Goal: Information Seeking & Learning: Learn about a topic

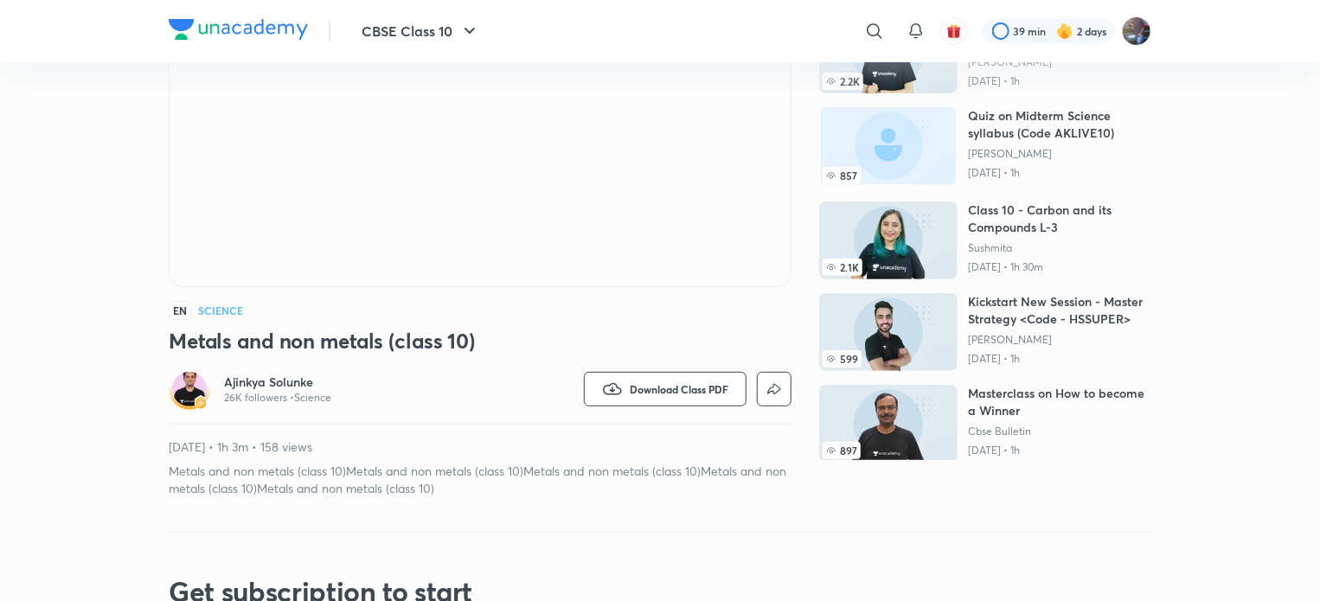
scroll to position [242, 0]
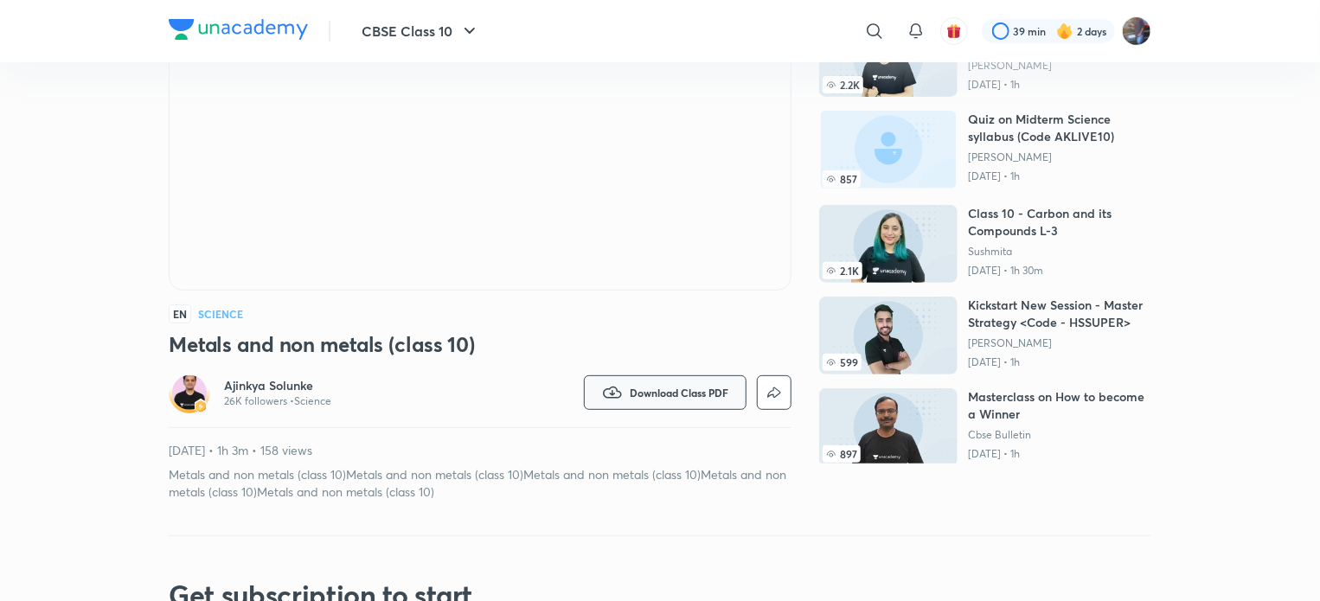
click at [697, 394] on span "Download Class PDF" at bounding box center [679, 393] width 99 height 14
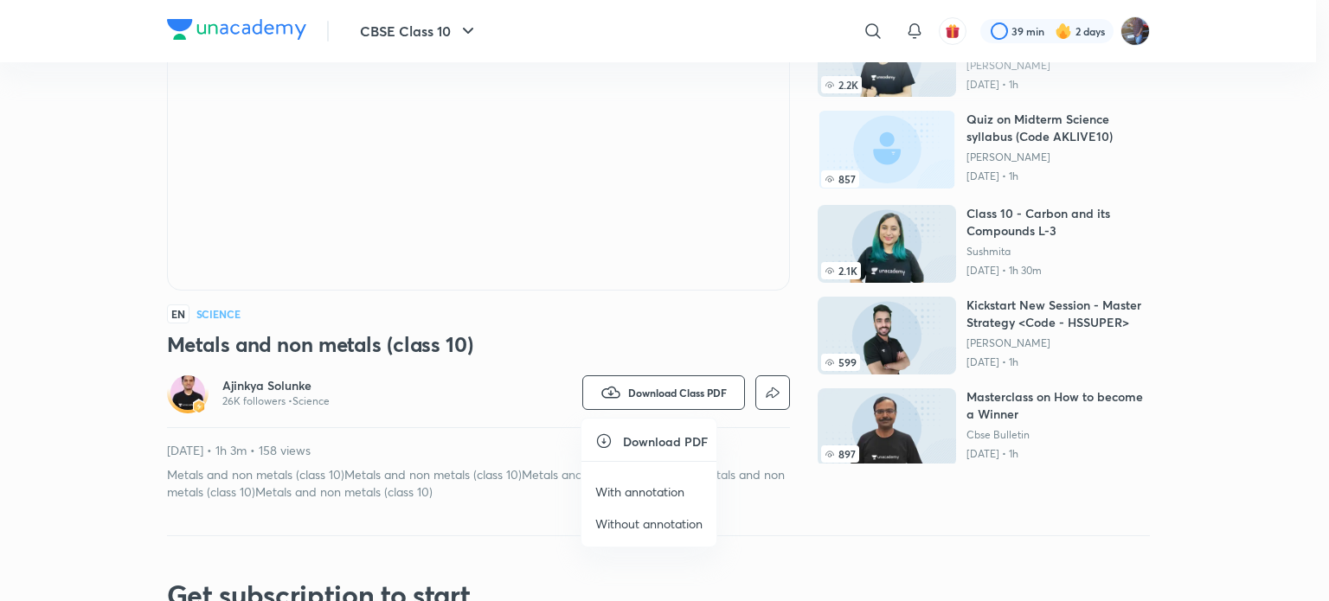
click at [657, 491] on p "With annotation" at bounding box center [639, 492] width 89 height 18
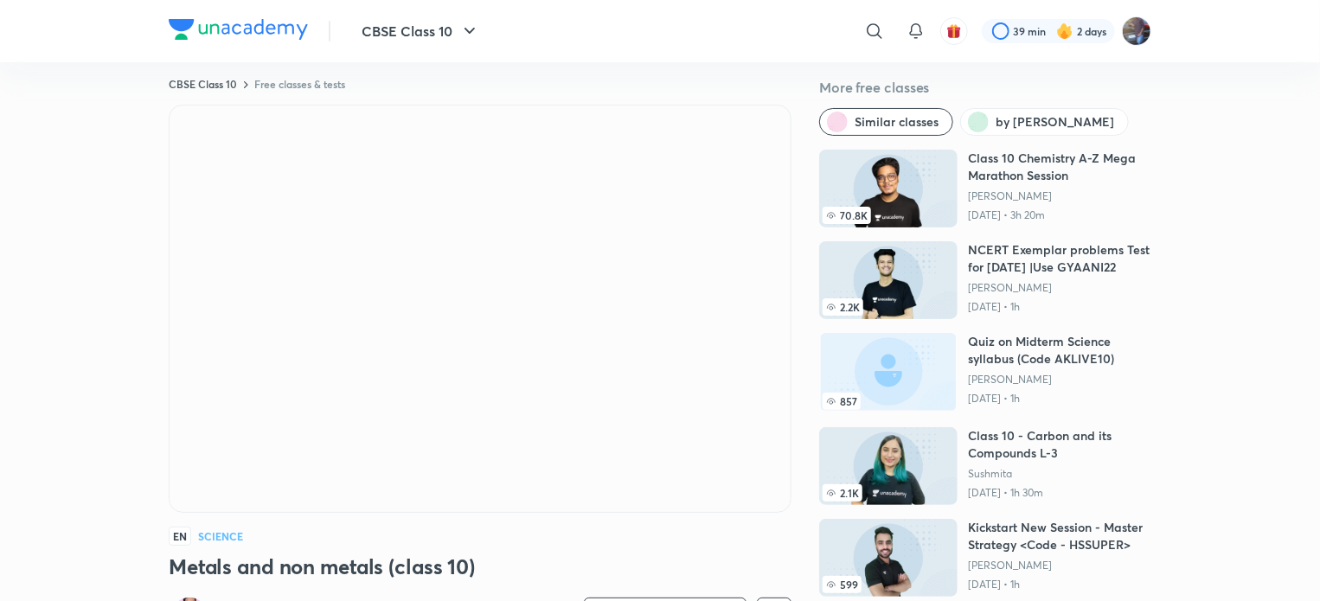
scroll to position [0, 0]
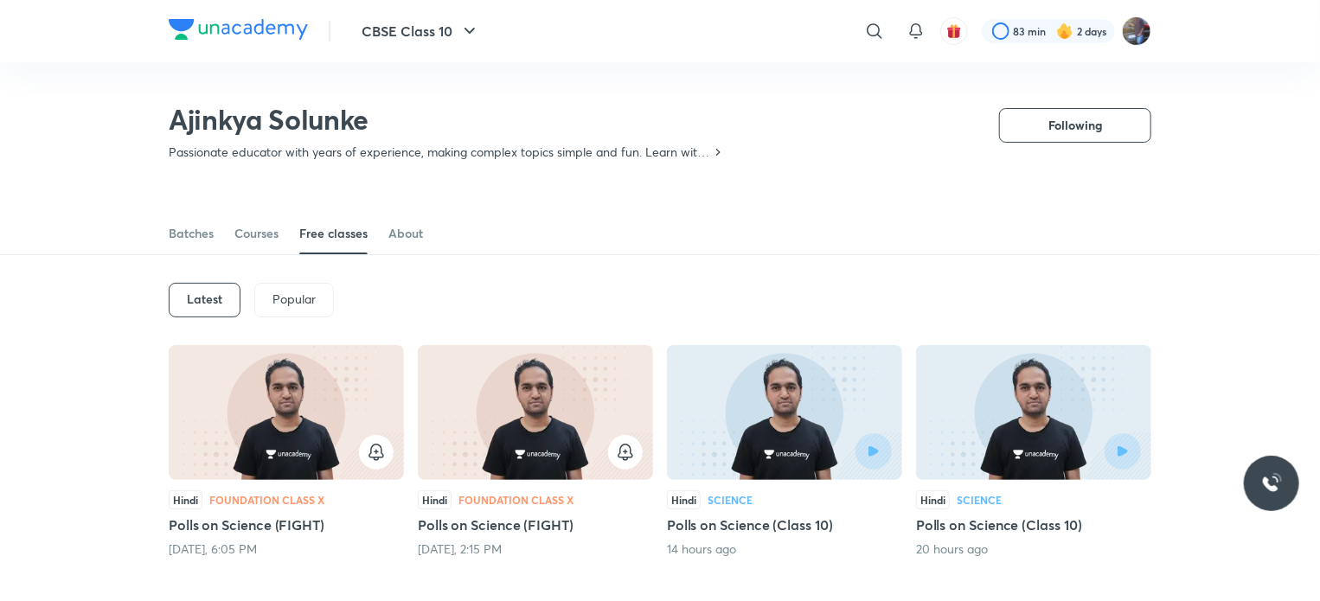
scroll to position [134, 0]
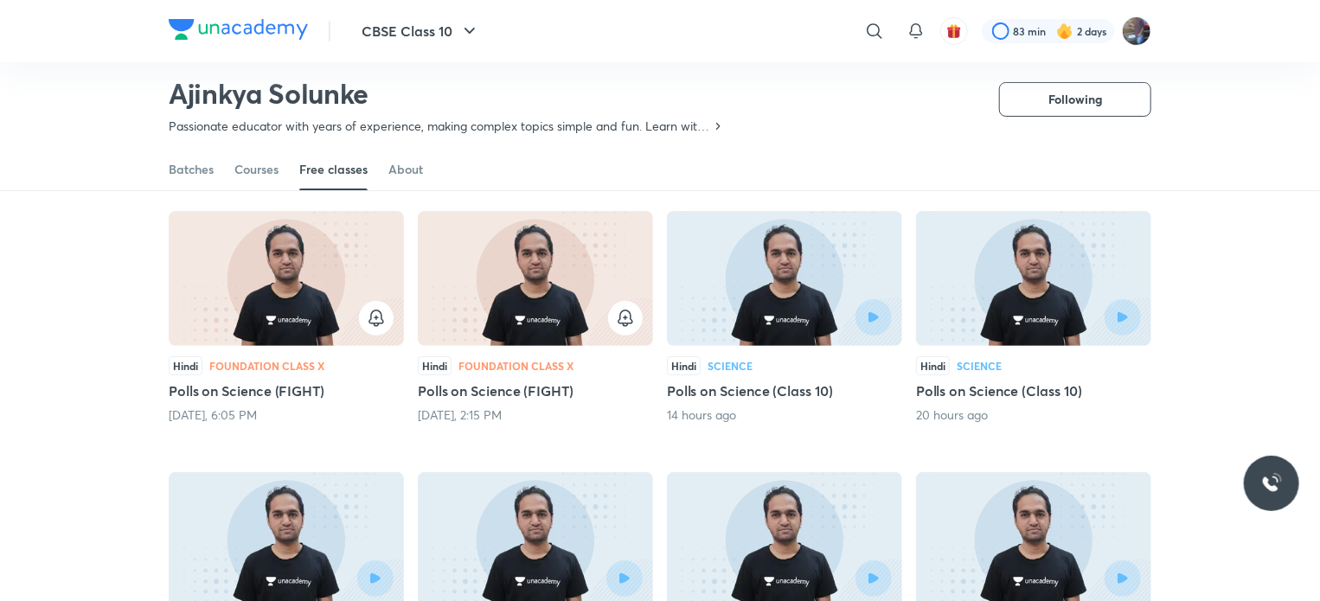
drag, startPoint x: 453, startPoint y: 112, endPoint x: 1238, endPoint y: 256, distance: 797.9
click at [1238, 256] on div "Latest Popular Hindi Foundation Class X Polls on Science (FIGHT) [DATE], 6:05 P…" at bounding box center [660, 598] width 1320 height 954
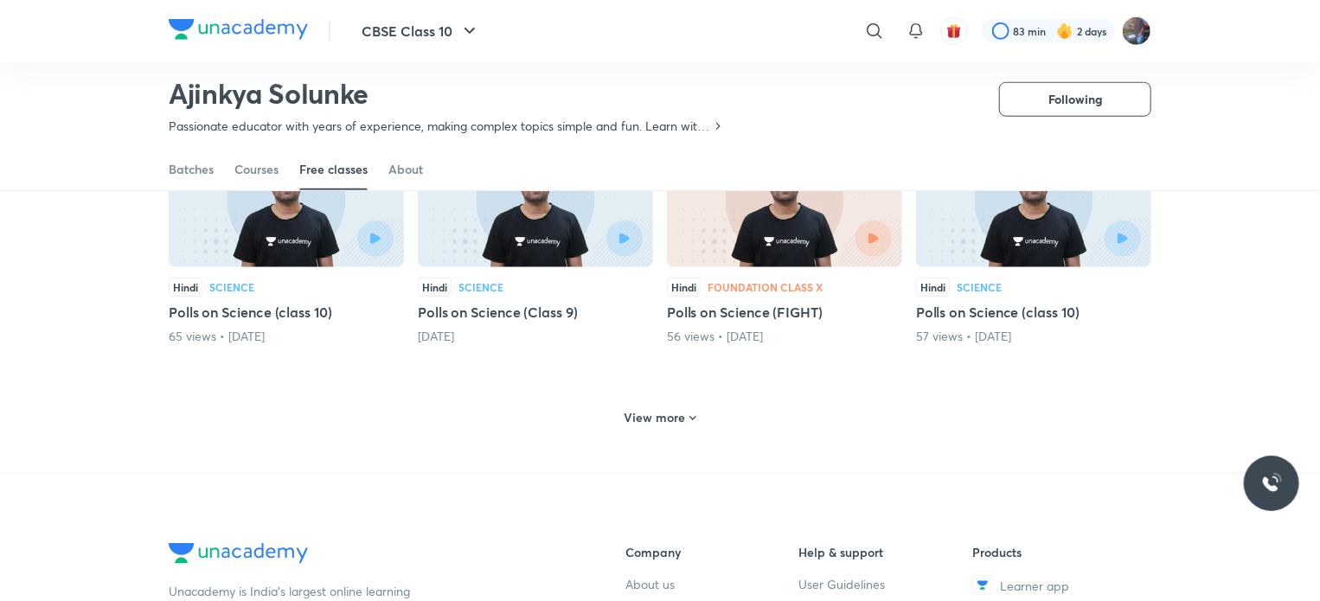
scroll to position [831, 0]
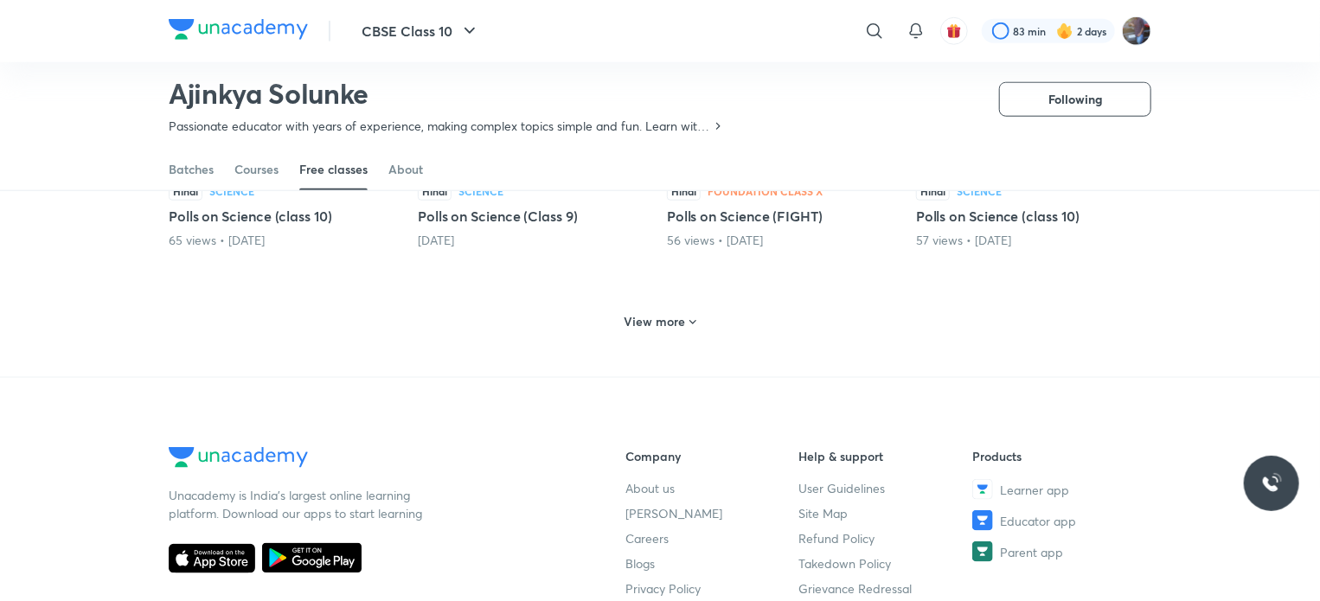
click at [682, 329] on div "View more" at bounding box center [661, 322] width 86 height 28
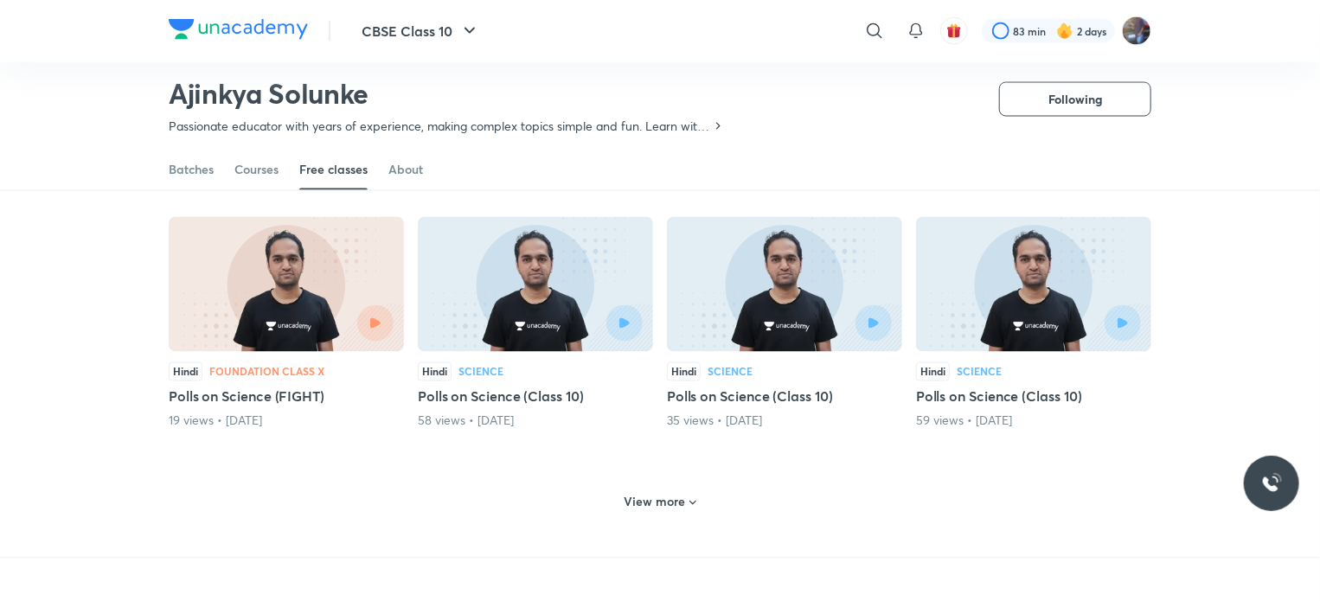
scroll to position [1497, 0]
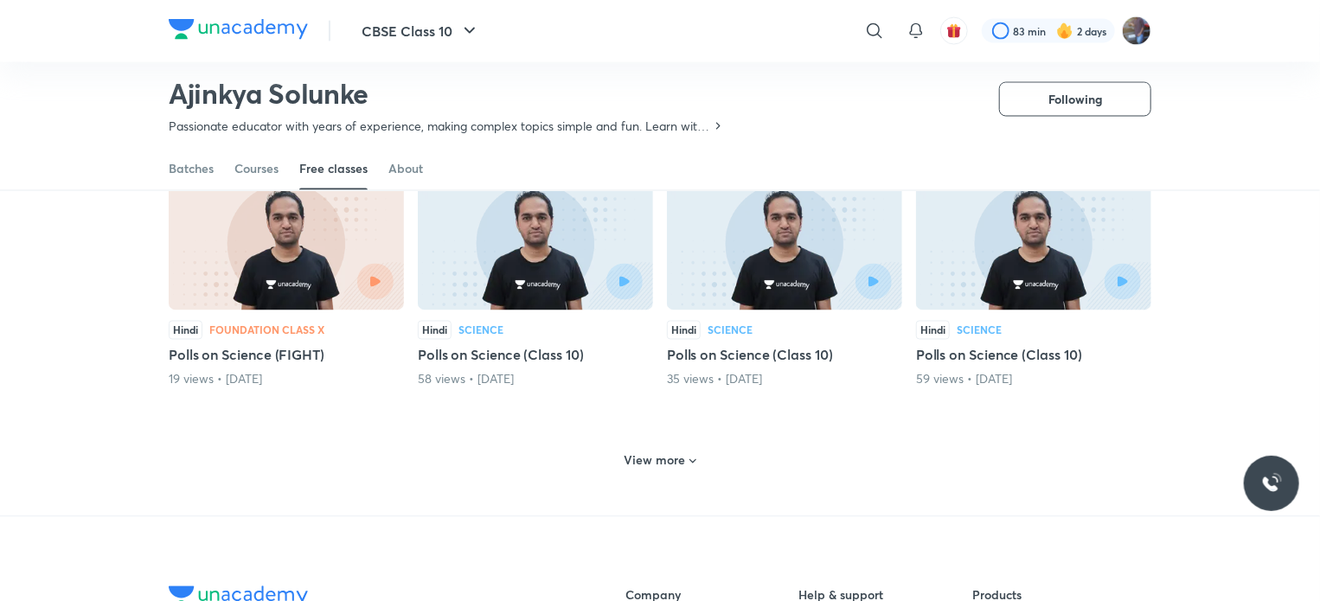
click at [692, 456] on icon at bounding box center [693, 462] width 14 height 14
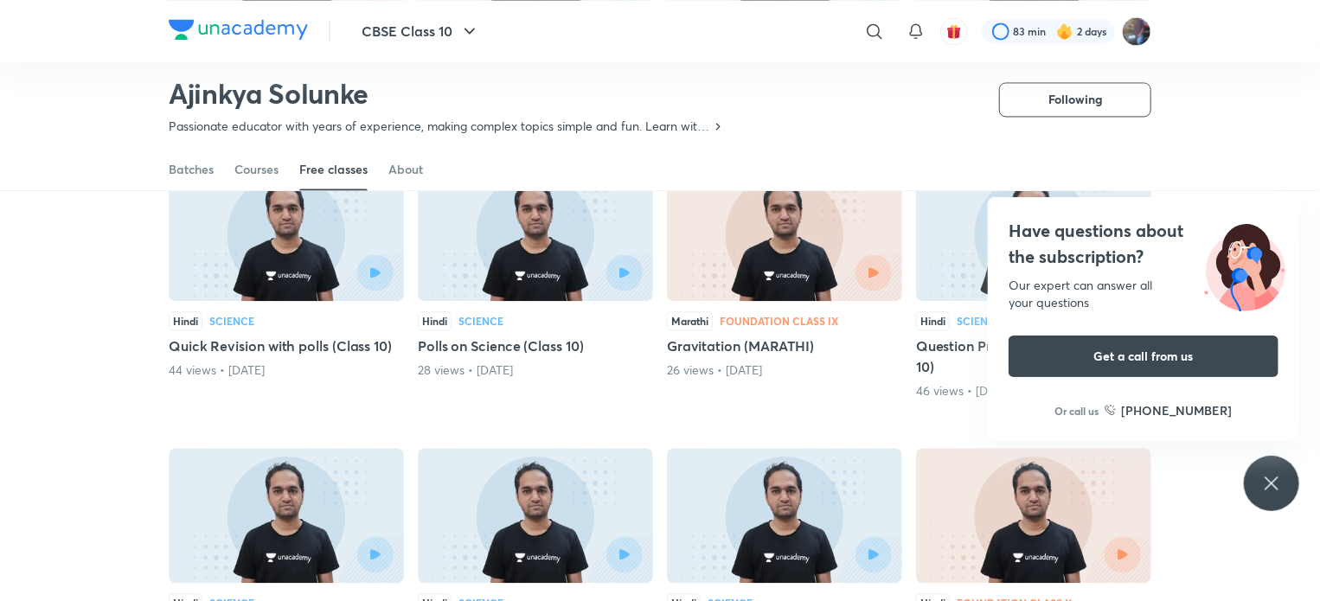
scroll to position [1920, 0]
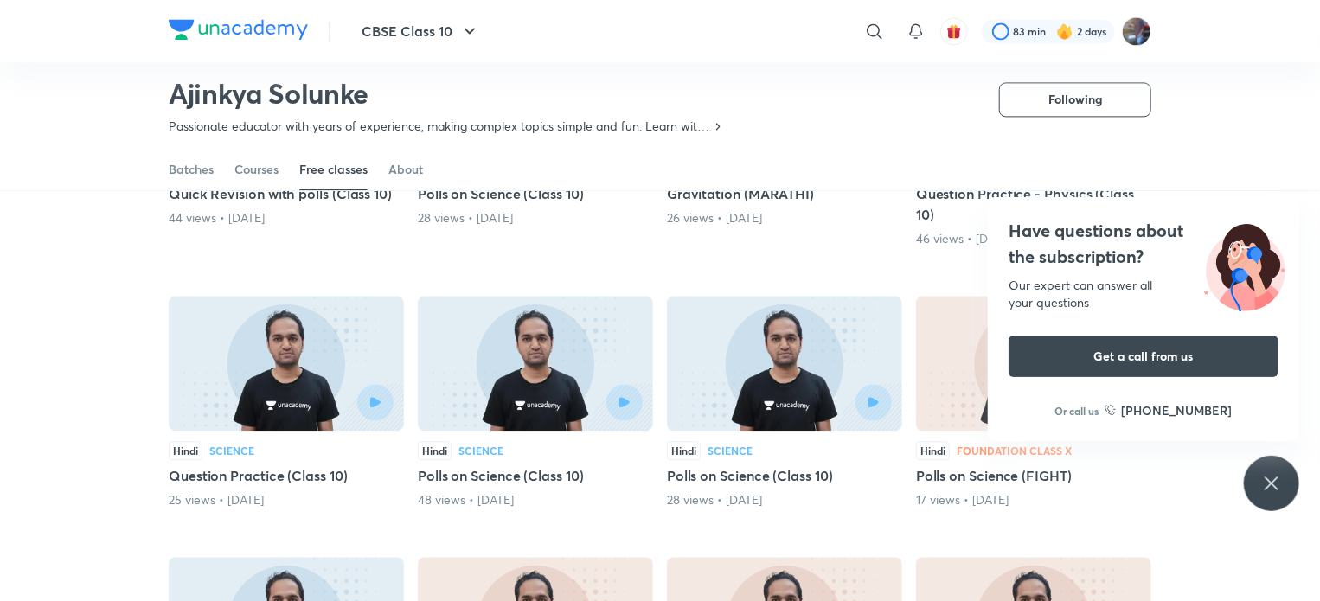
click at [1267, 481] on icon at bounding box center [1271, 483] width 21 height 21
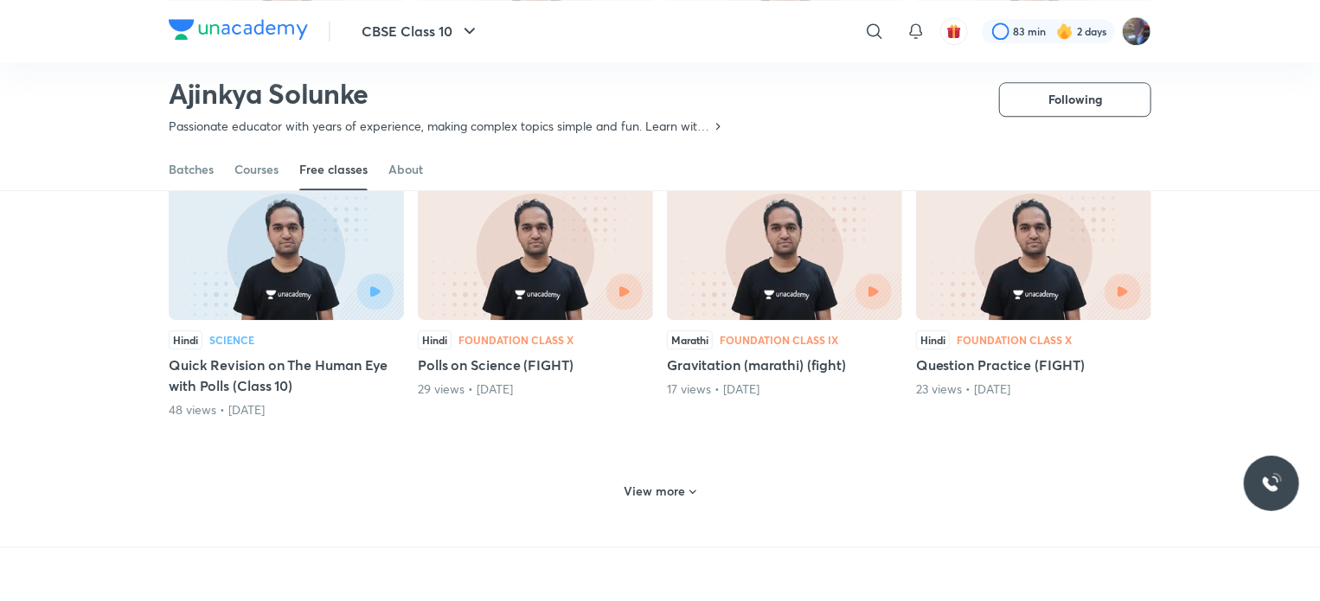
scroll to position [2344, 0]
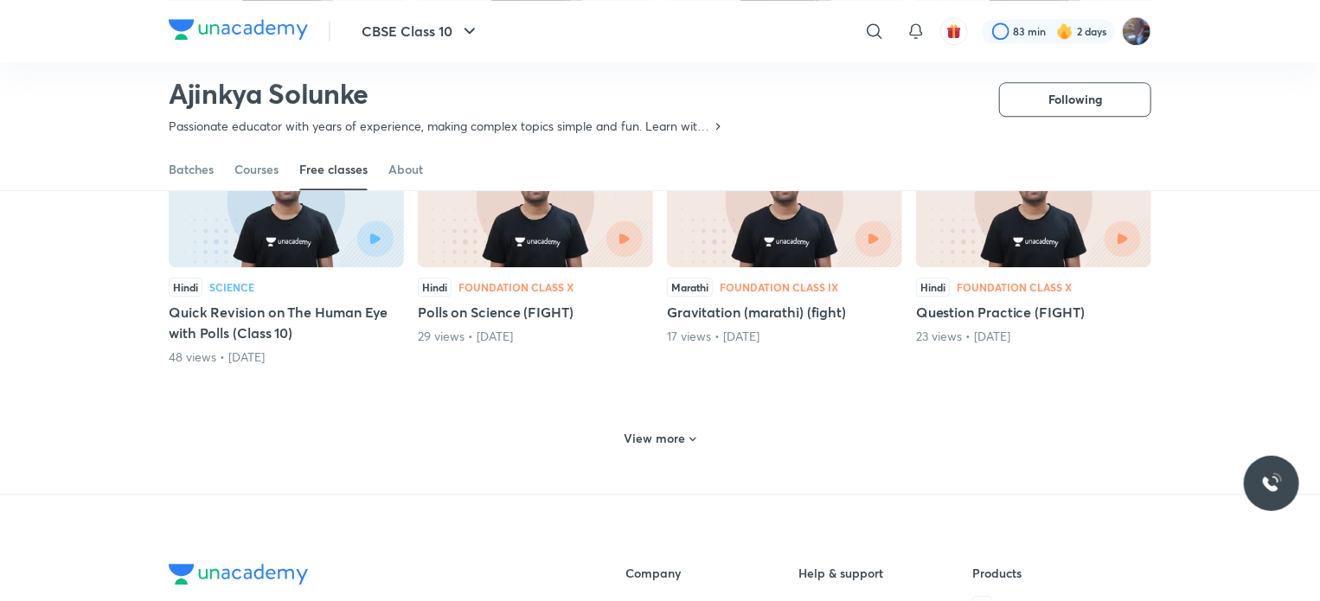
click at [654, 439] on h6 "View more" at bounding box center [655, 438] width 61 height 17
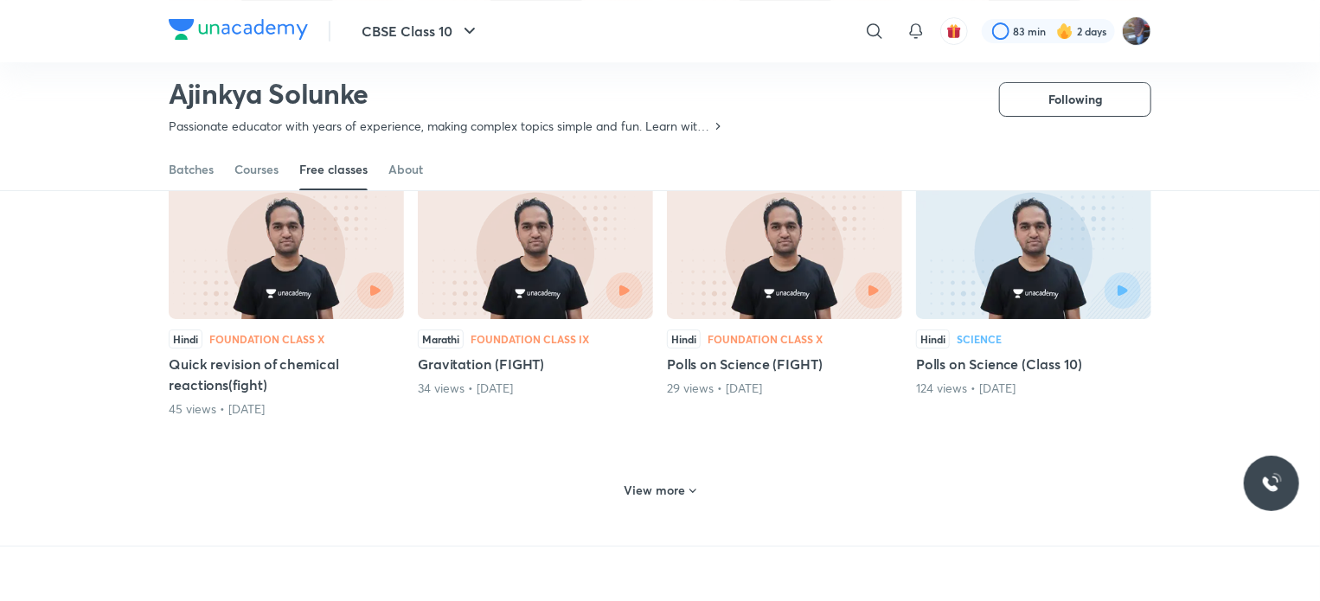
scroll to position [3138, 0]
click at [653, 485] on h6 "View more" at bounding box center [655, 491] width 61 height 17
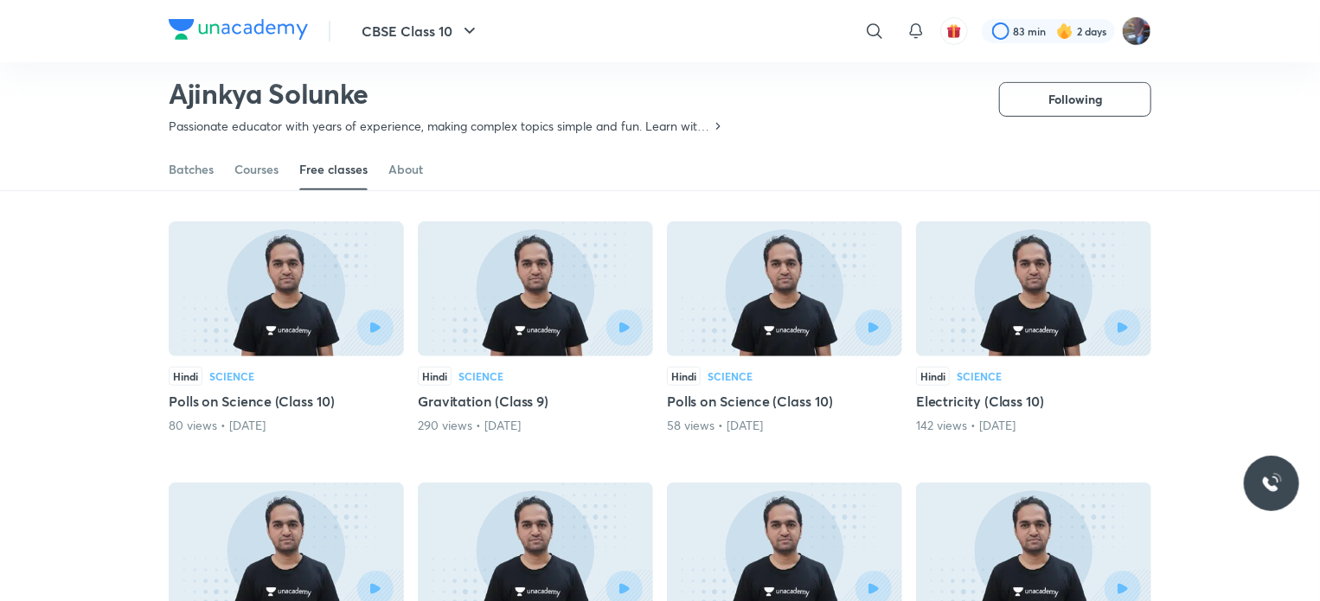
scroll to position [3646, 0]
drag, startPoint x: 657, startPoint y: 479, endPoint x: 1273, endPoint y: 382, distance: 622.7
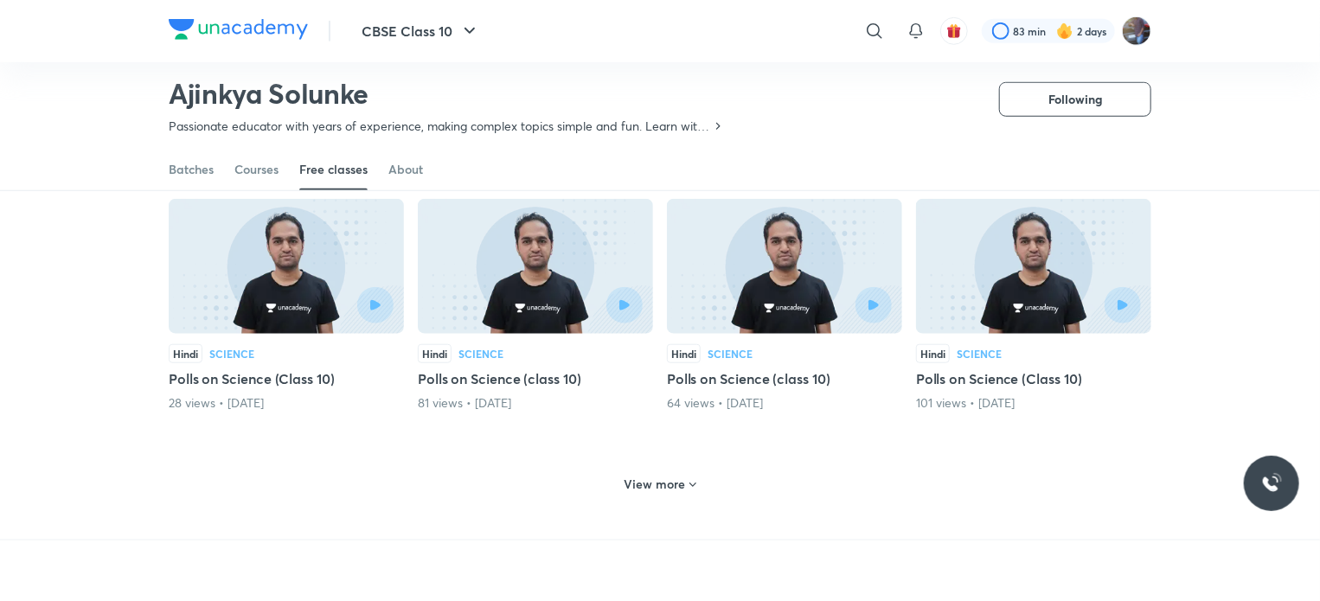
scroll to position [3935, 0]
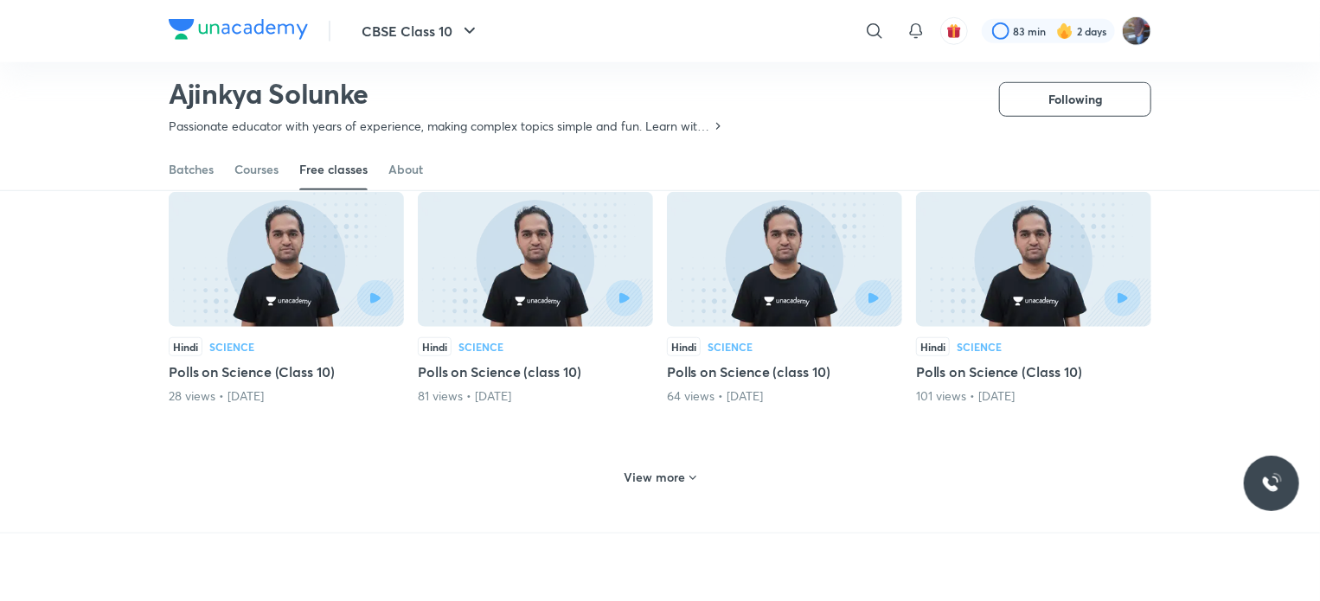
click at [690, 471] on icon at bounding box center [693, 478] width 14 height 14
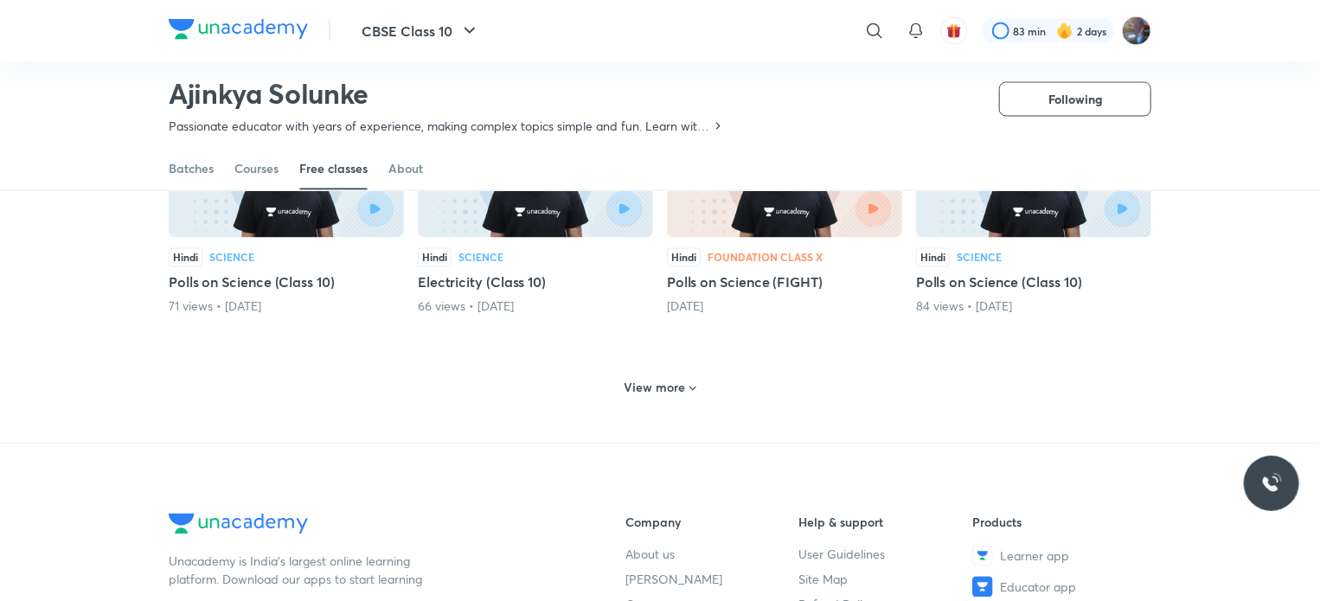
scroll to position [4813, 0]
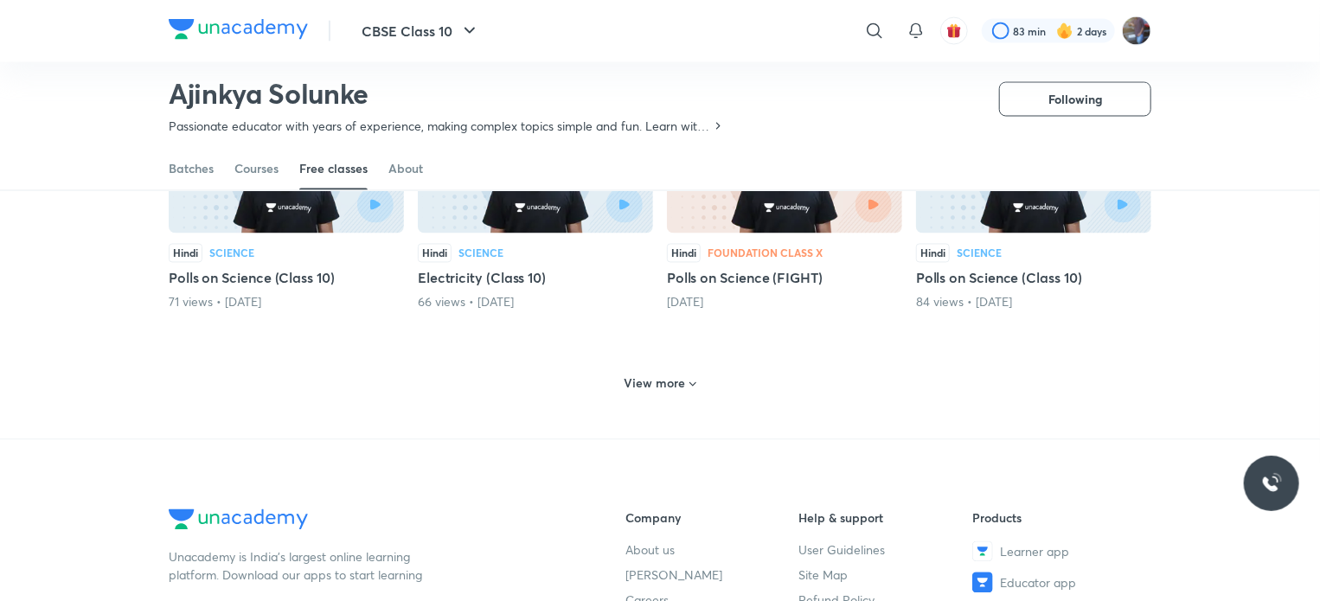
click at [696, 378] on icon at bounding box center [693, 385] width 14 height 14
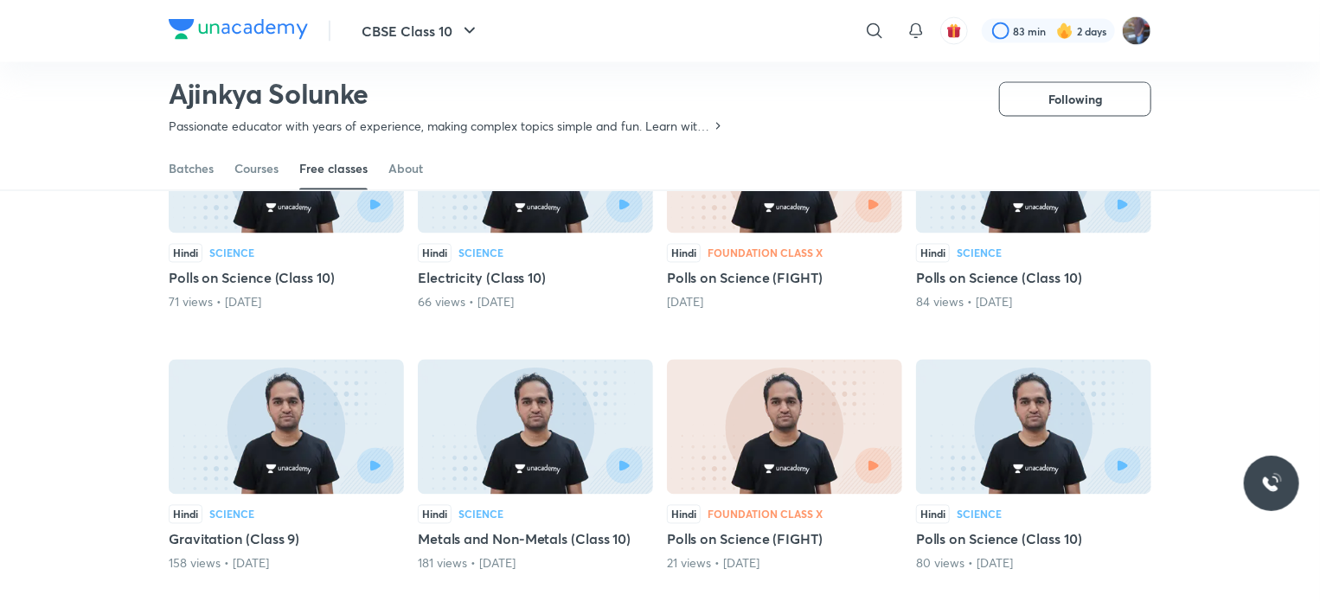
click at [696, 376] on img at bounding box center [784, 427] width 235 height 135
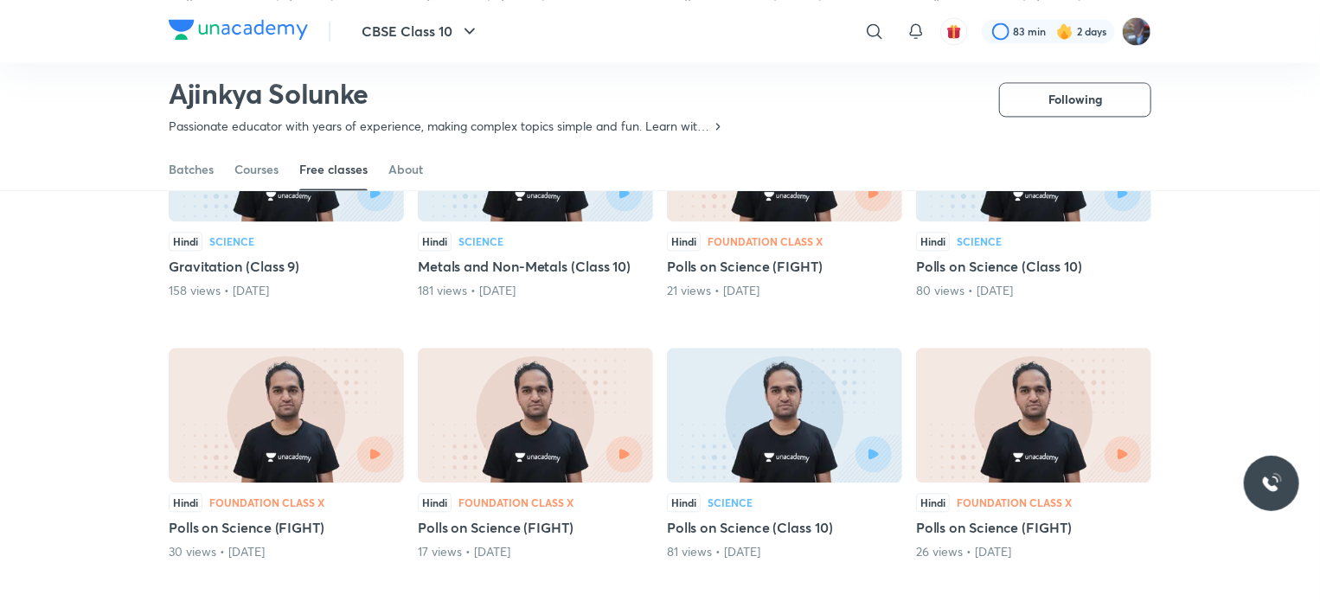
scroll to position [5085, 0]
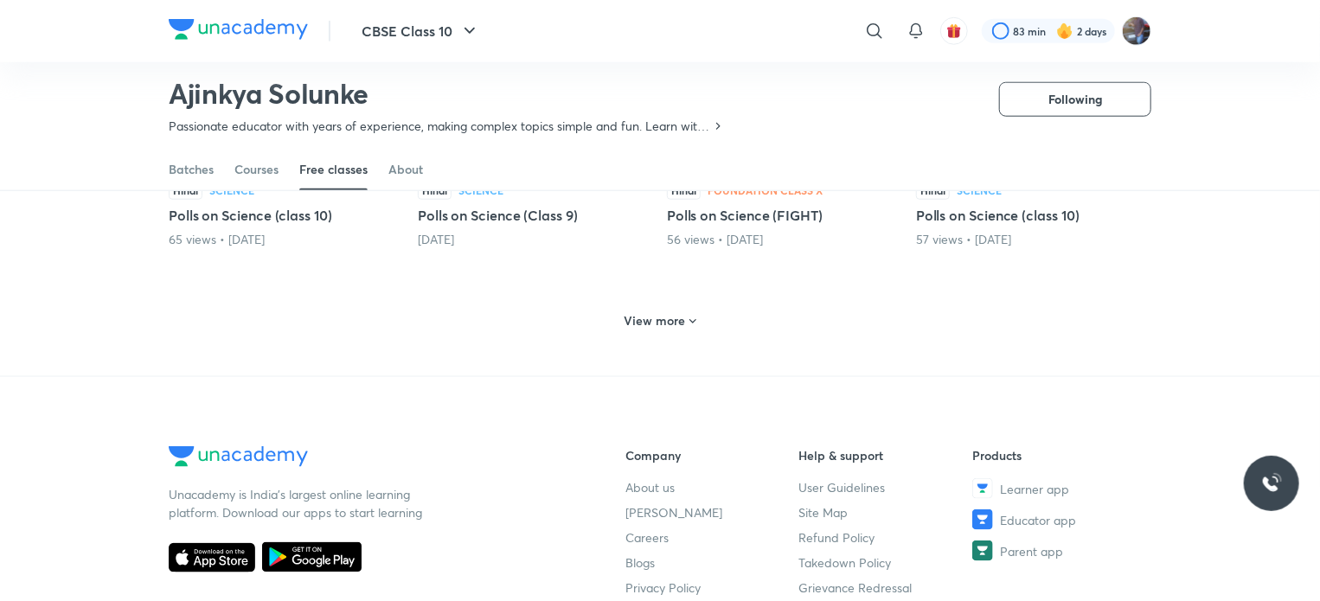
scroll to position [821, 0]
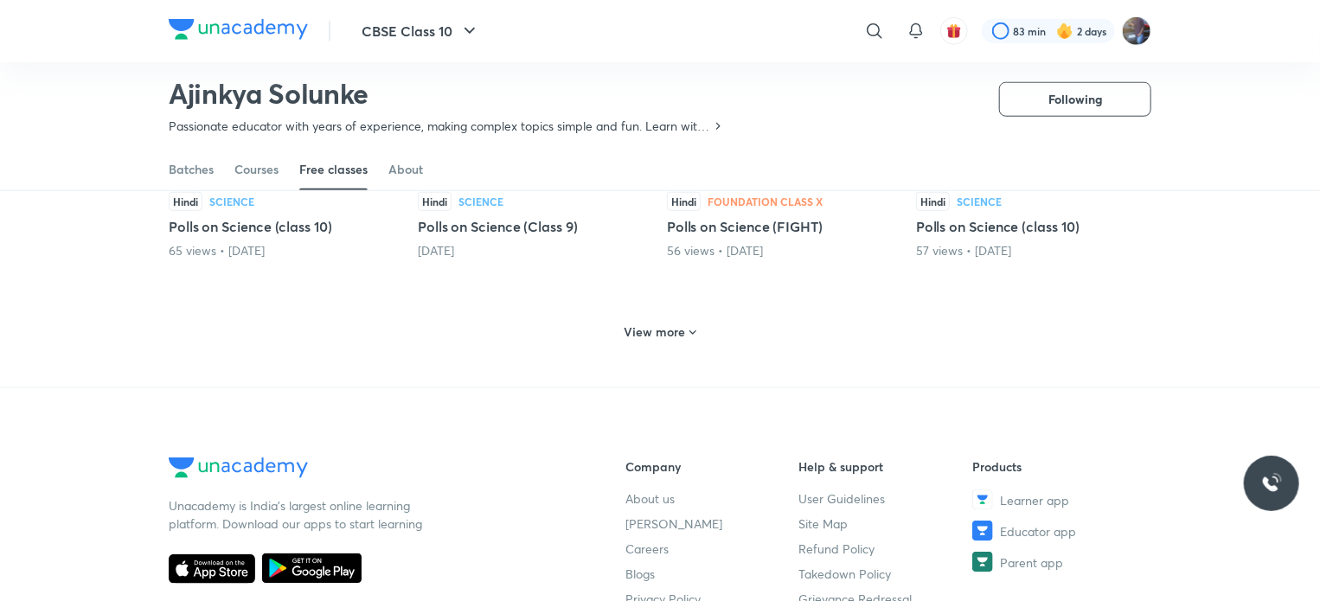
click at [664, 335] on h6 "View more" at bounding box center [655, 332] width 61 height 17
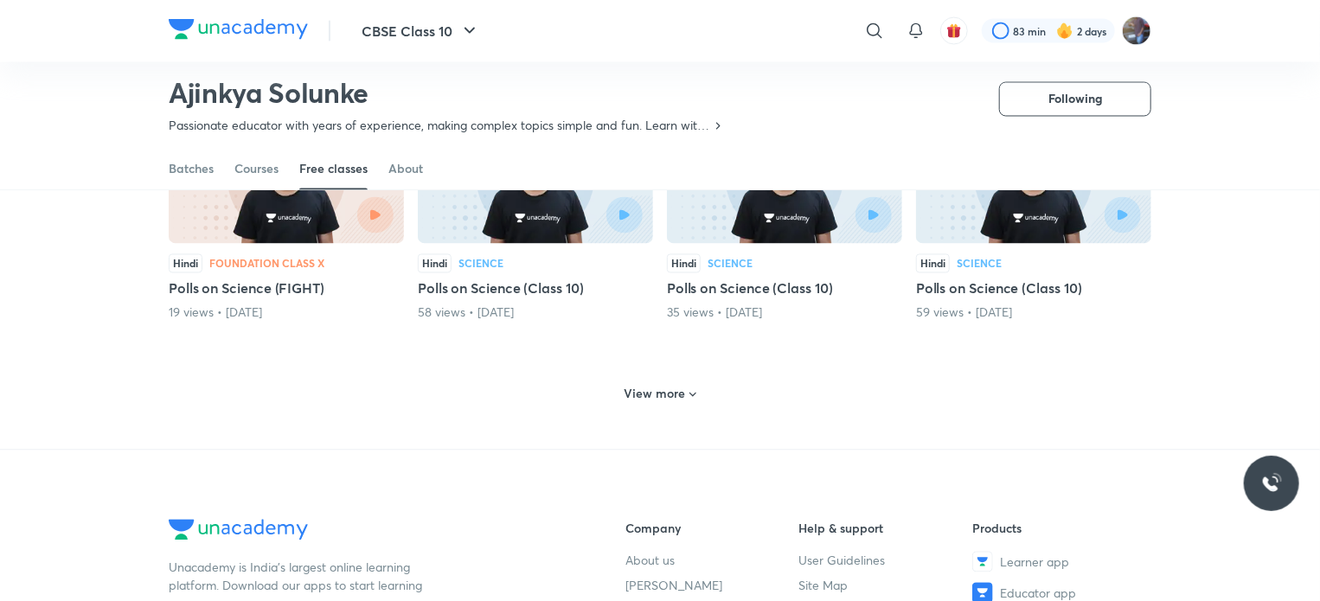
scroll to position [1565, 0]
drag, startPoint x: 683, startPoint y: 262, endPoint x: 481, endPoint y: 476, distance: 293.8
click at [658, 398] on h6 "View more" at bounding box center [655, 392] width 61 height 17
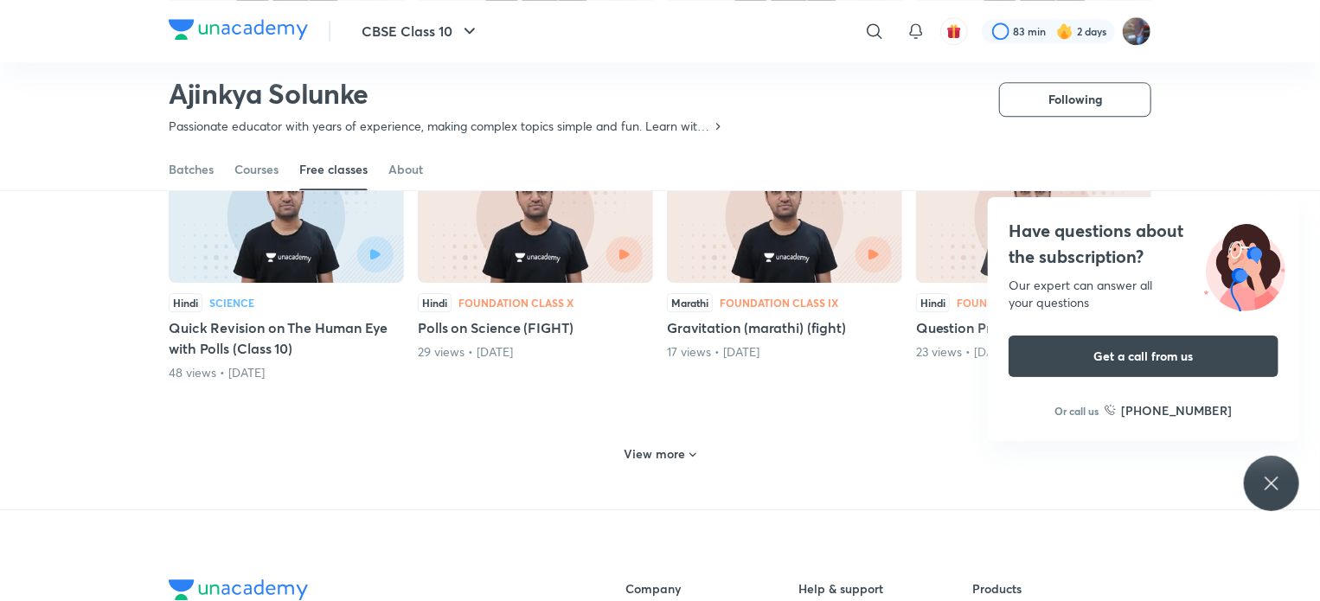
scroll to position [2397, 0]
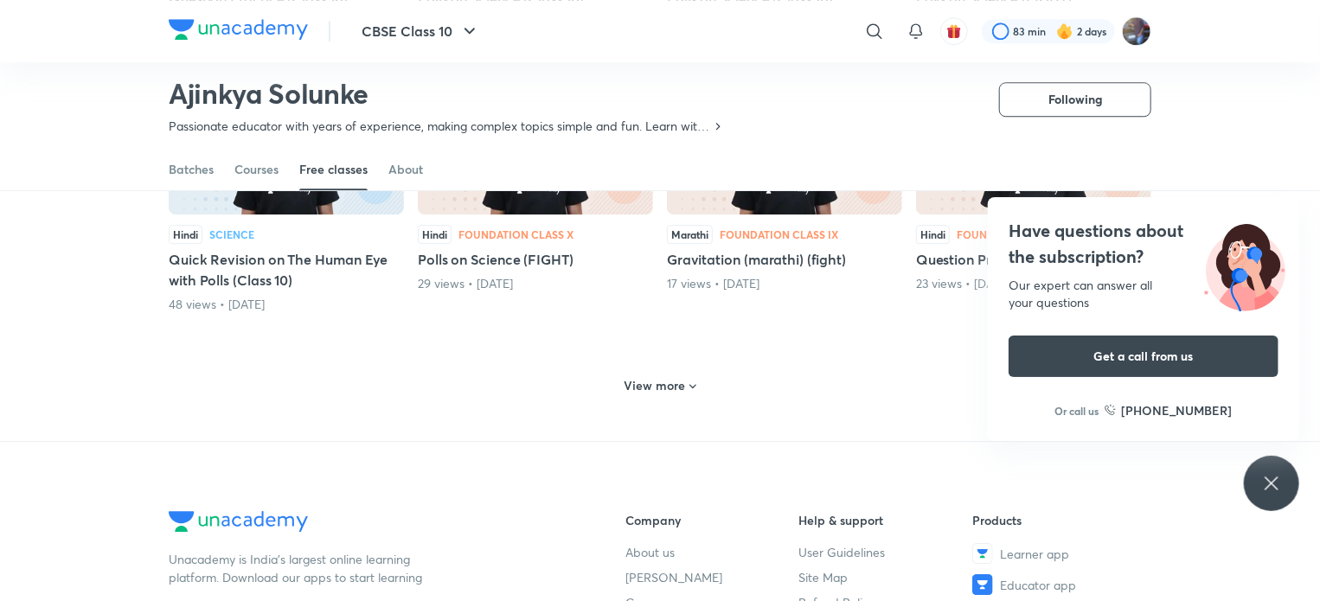
drag, startPoint x: 658, startPoint y: 398, endPoint x: 646, endPoint y: 382, distance: 19.7
click at [646, 382] on h6 "View more" at bounding box center [655, 385] width 61 height 17
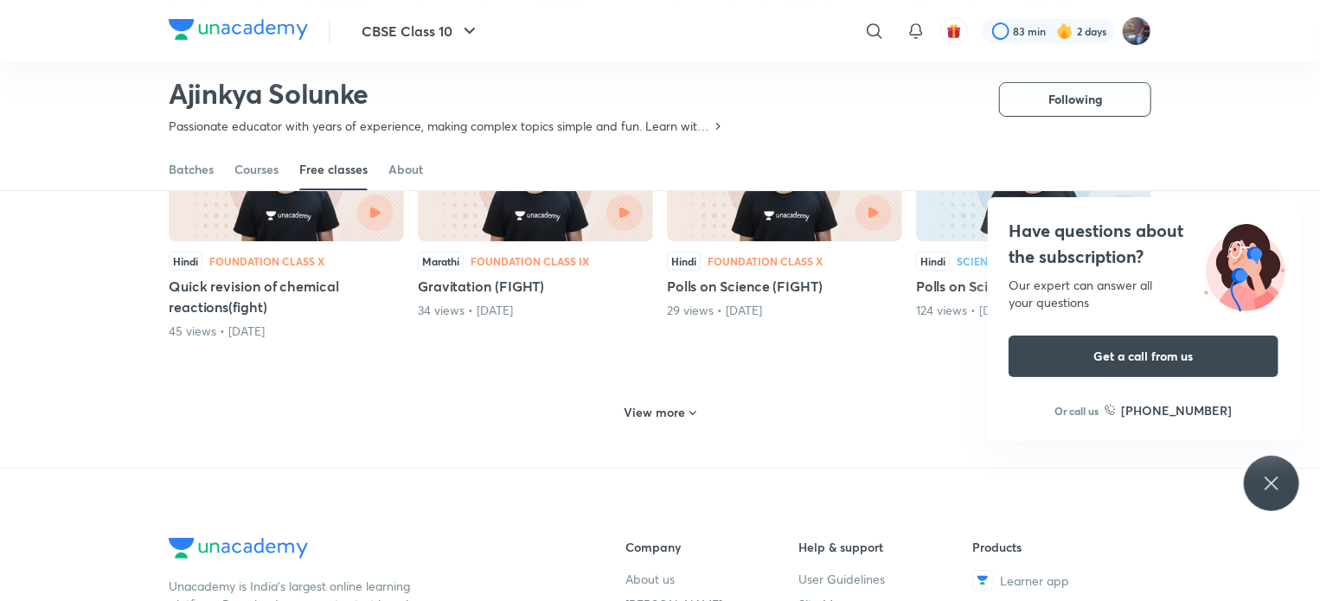
scroll to position [3224, 0]
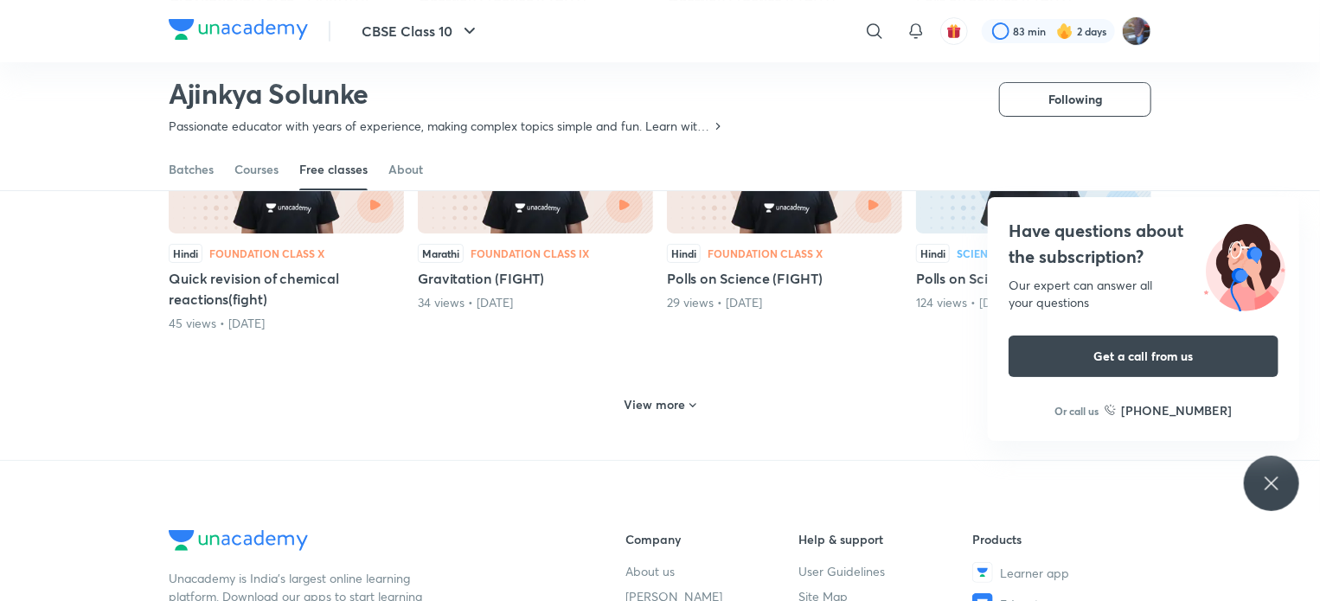
click at [664, 397] on h6 "View more" at bounding box center [655, 404] width 61 height 17
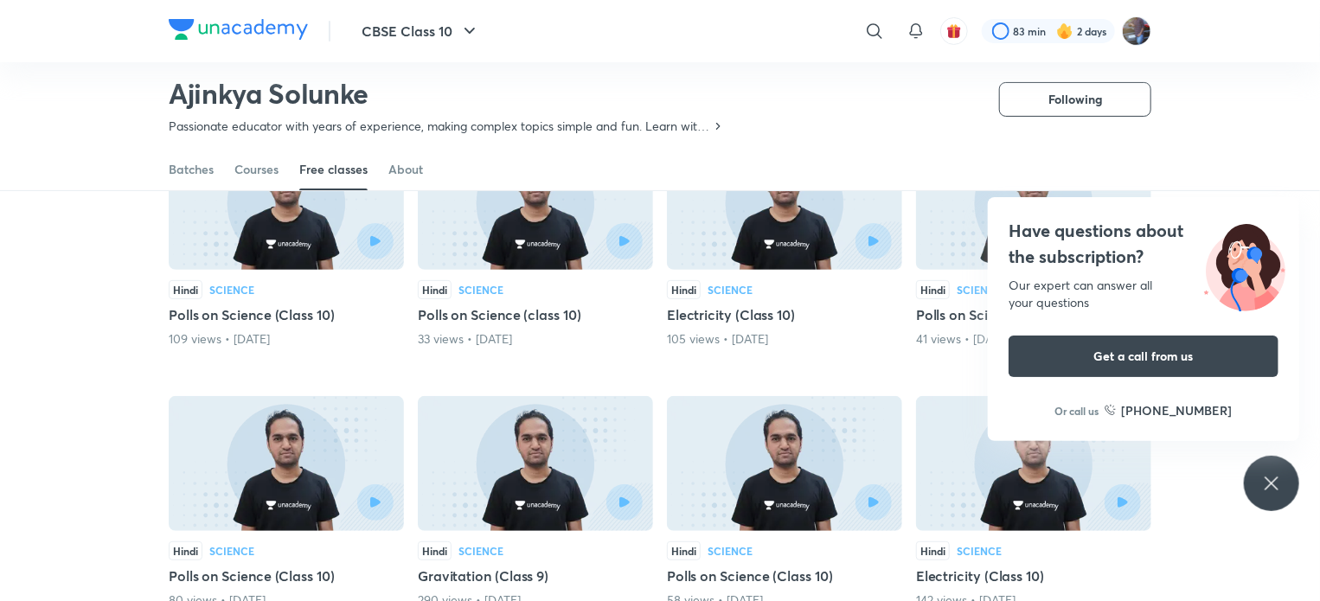
scroll to position [3486, 0]
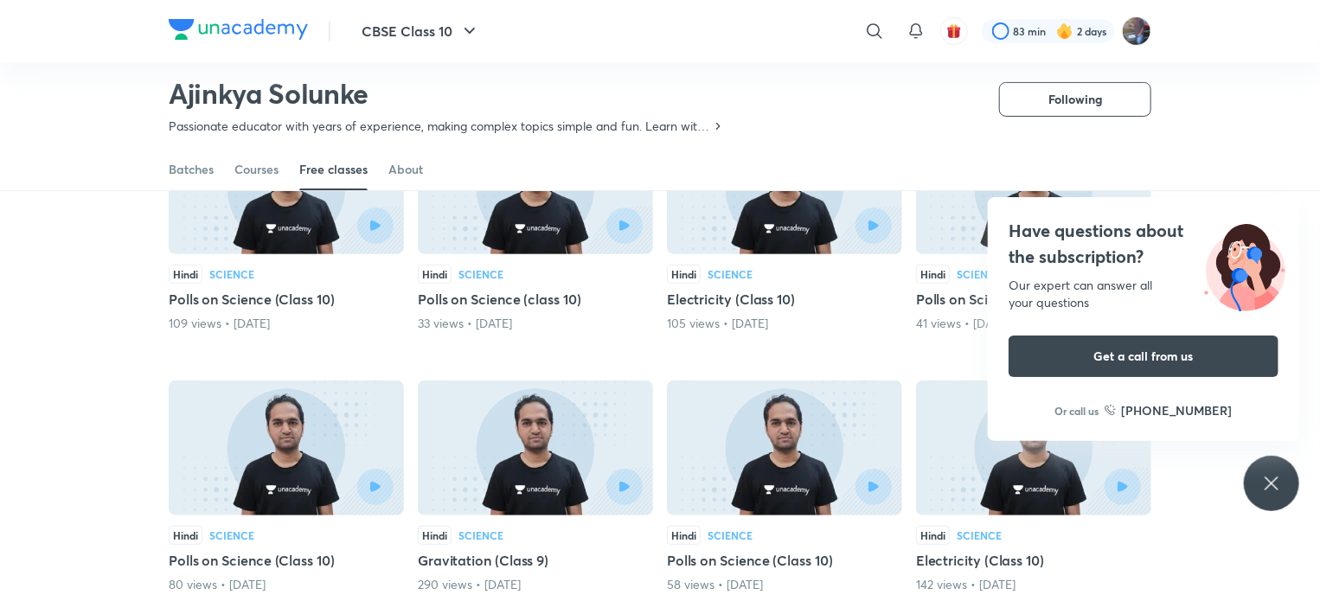
click at [1264, 482] on icon at bounding box center [1271, 483] width 21 height 21
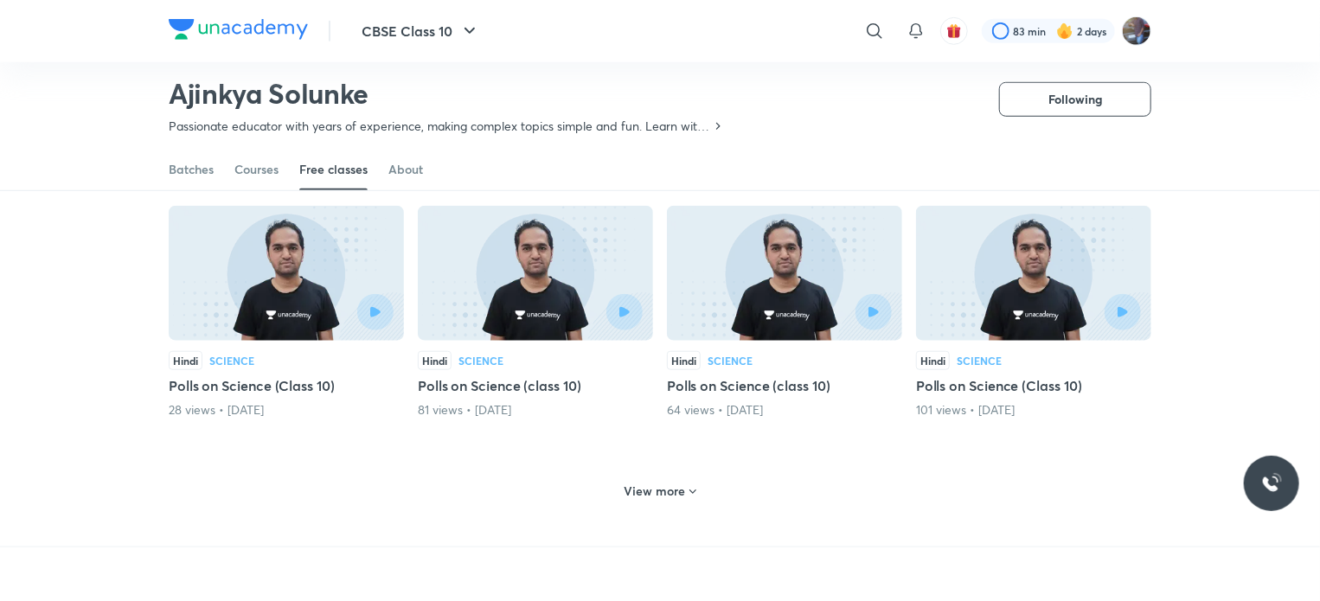
scroll to position [3992, 0]
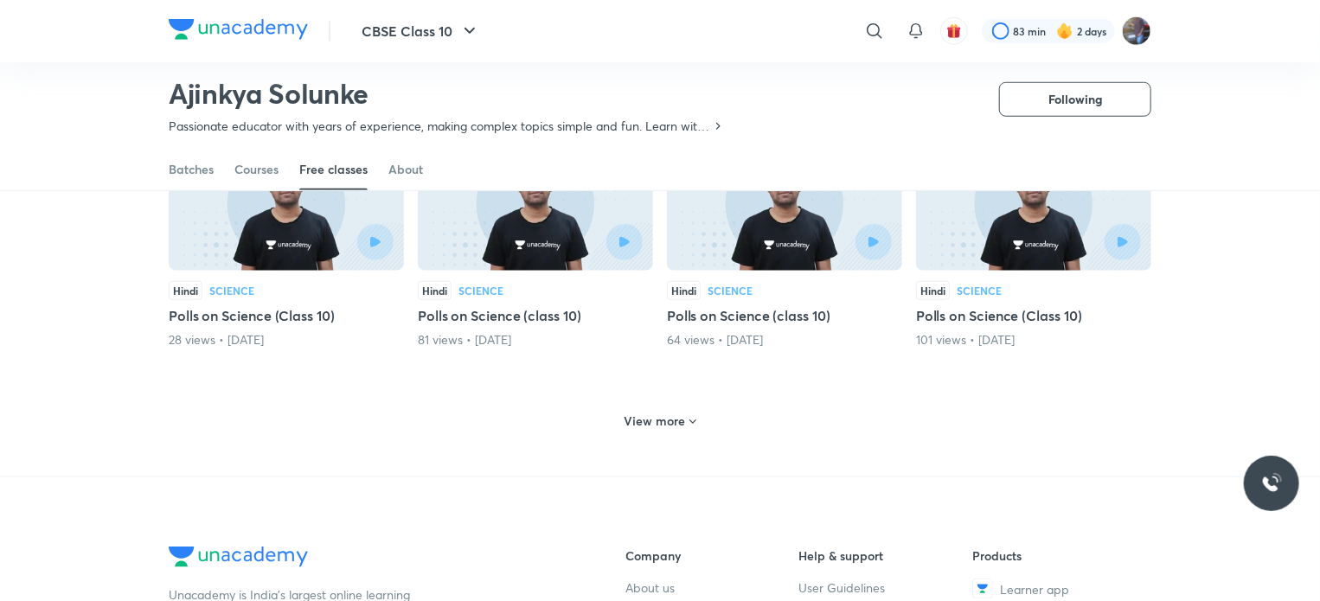
click at [686, 418] on icon at bounding box center [693, 422] width 14 height 14
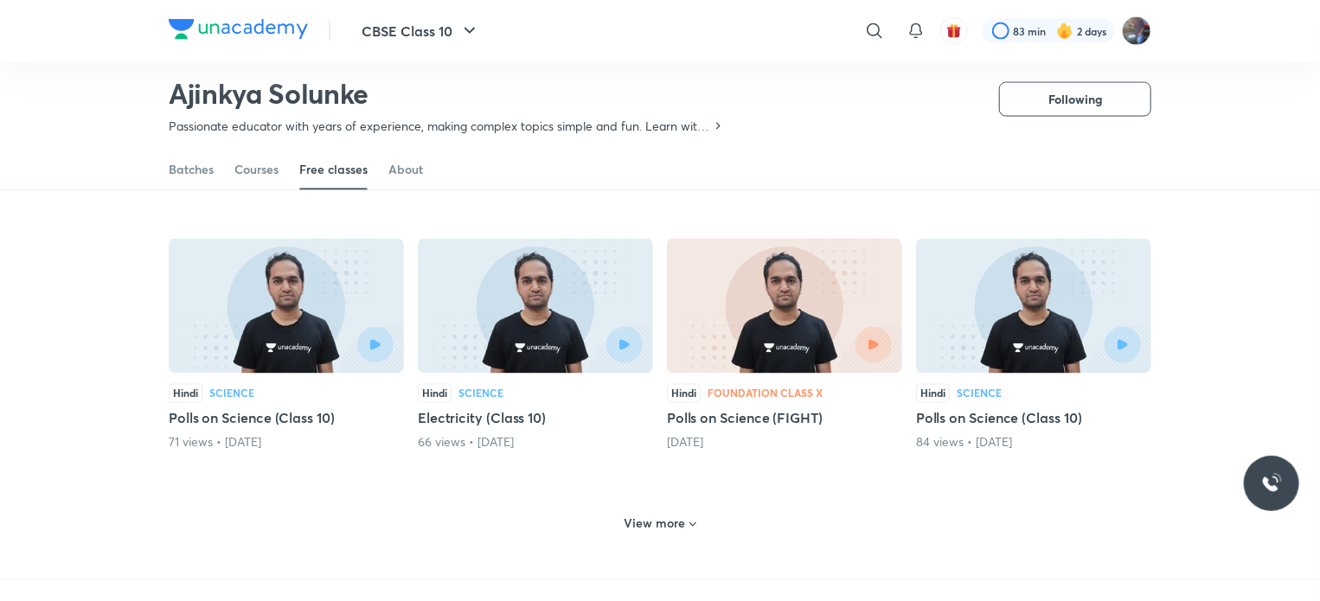
scroll to position [4679, 0]
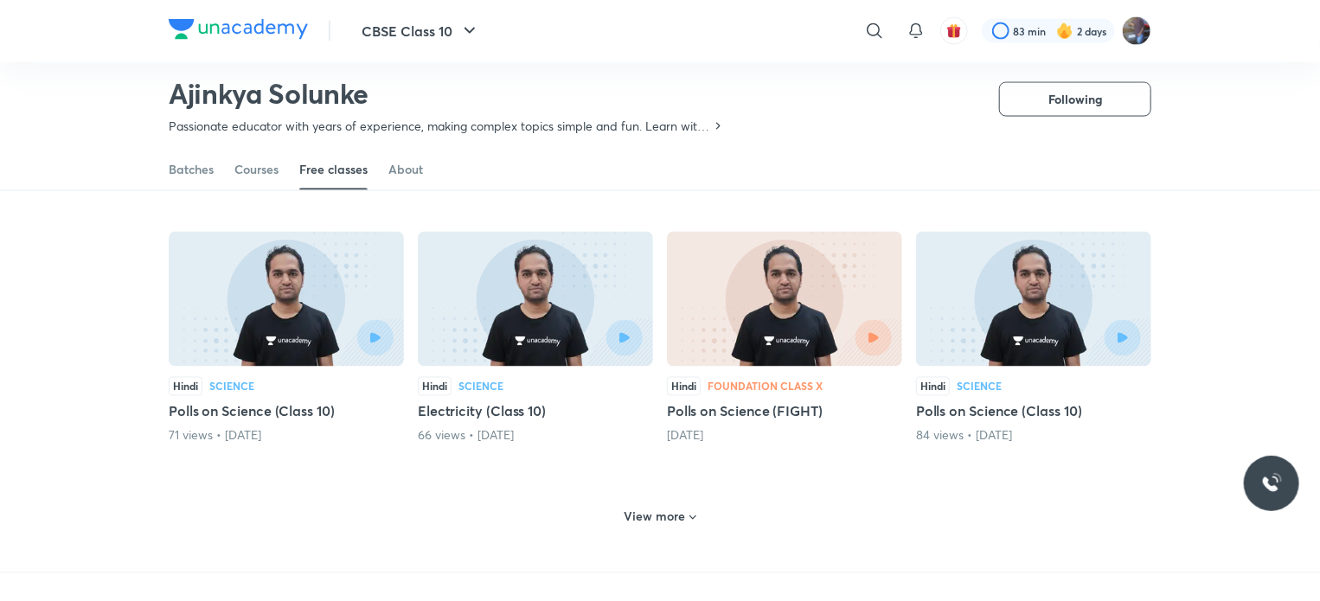
click at [679, 510] on h6 "View more" at bounding box center [655, 517] width 61 height 17
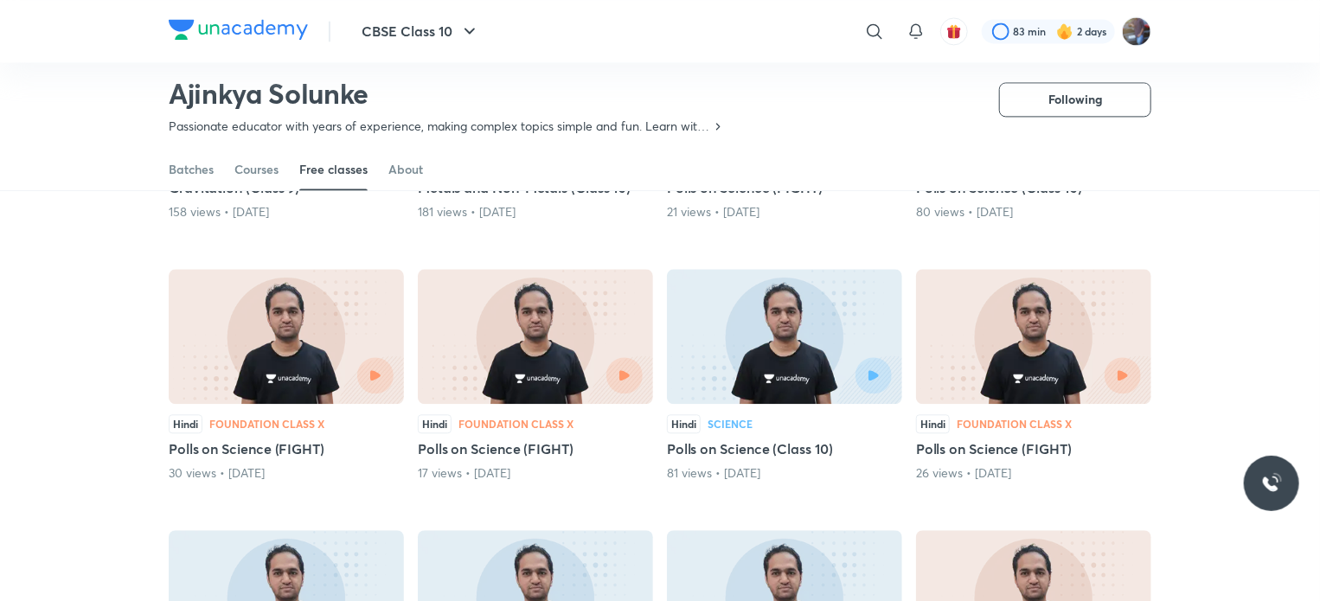
scroll to position [5216, 0]
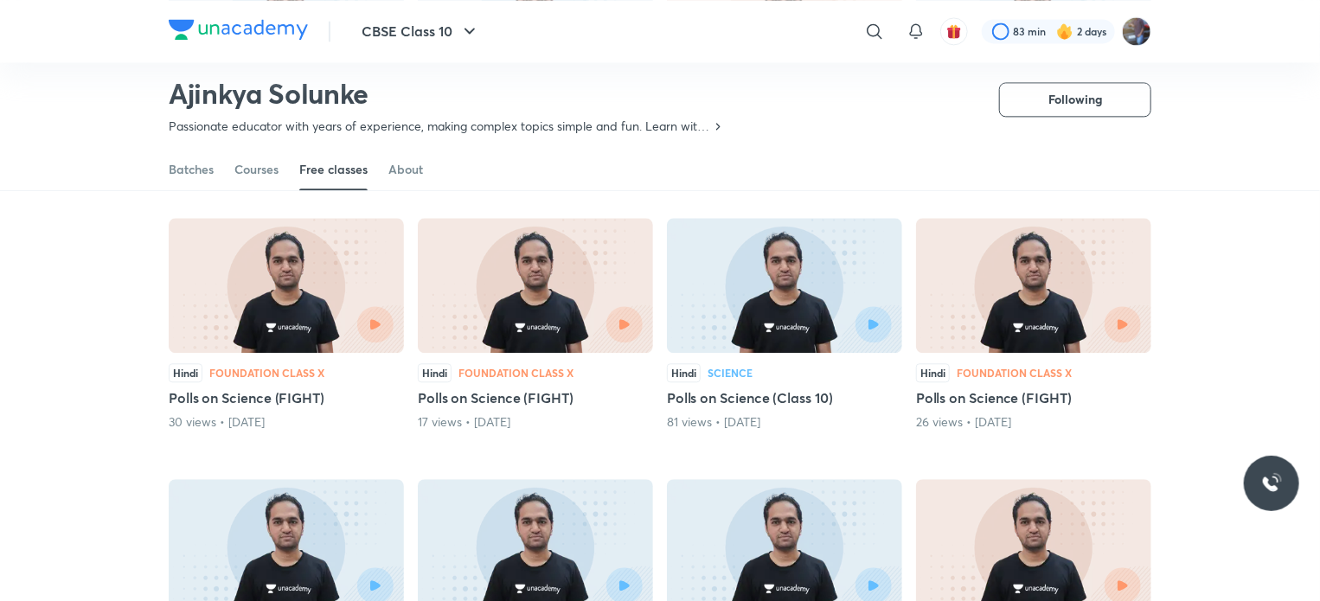
drag, startPoint x: 679, startPoint y: 510, endPoint x: 390, endPoint y: 433, distance: 299.0
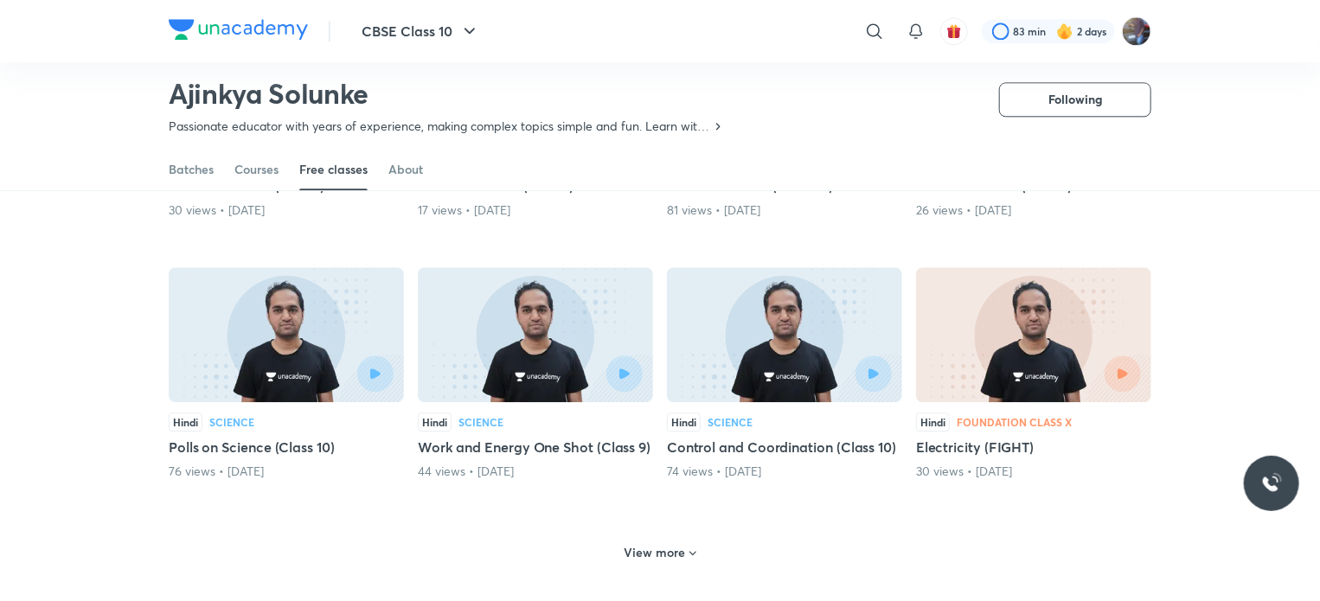
scroll to position [5504, 0]
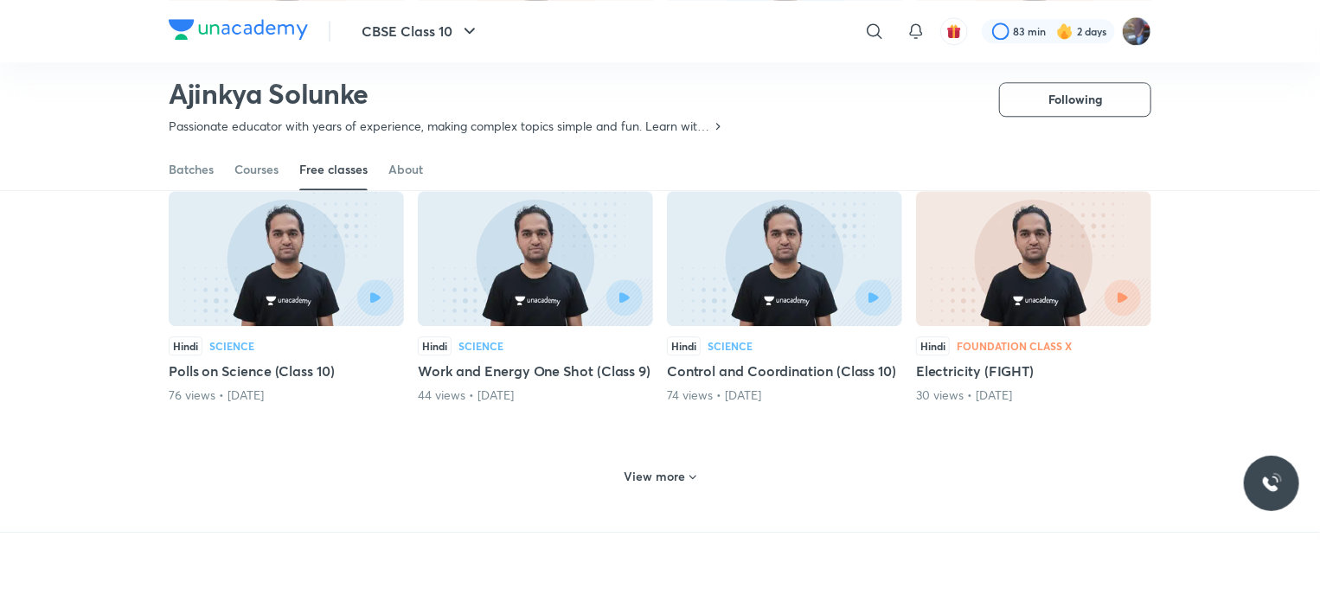
click at [660, 473] on h6 "View more" at bounding box center [655, 476] width 61 height 17
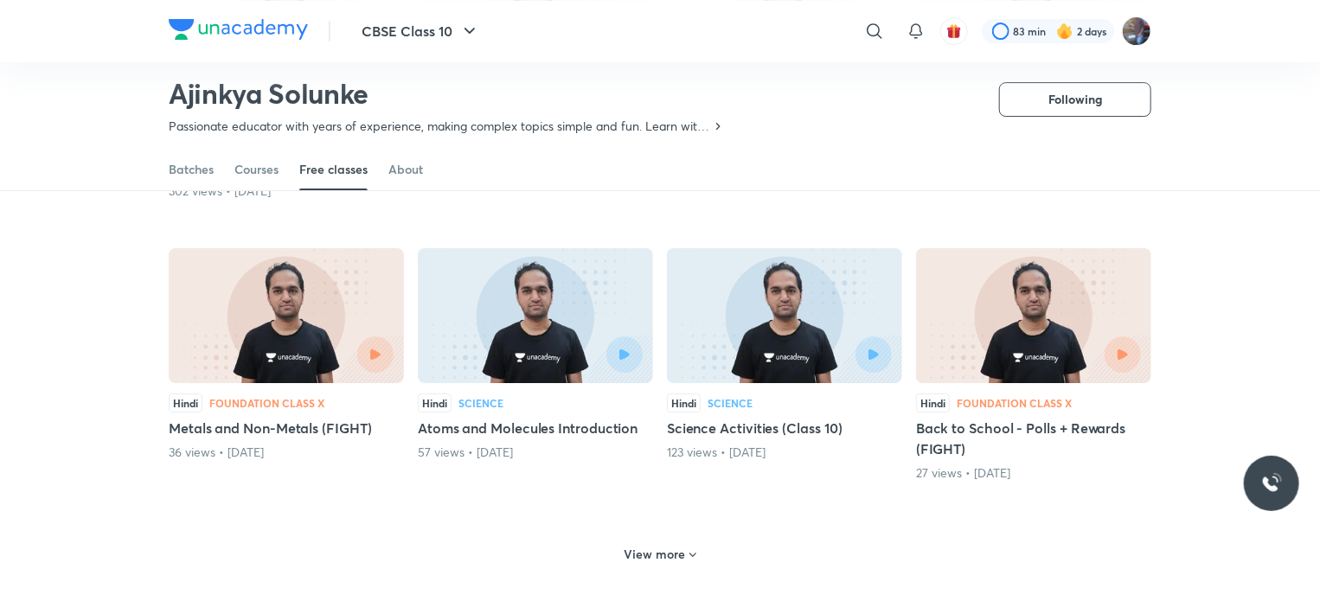
scroll to position [6250, 0]
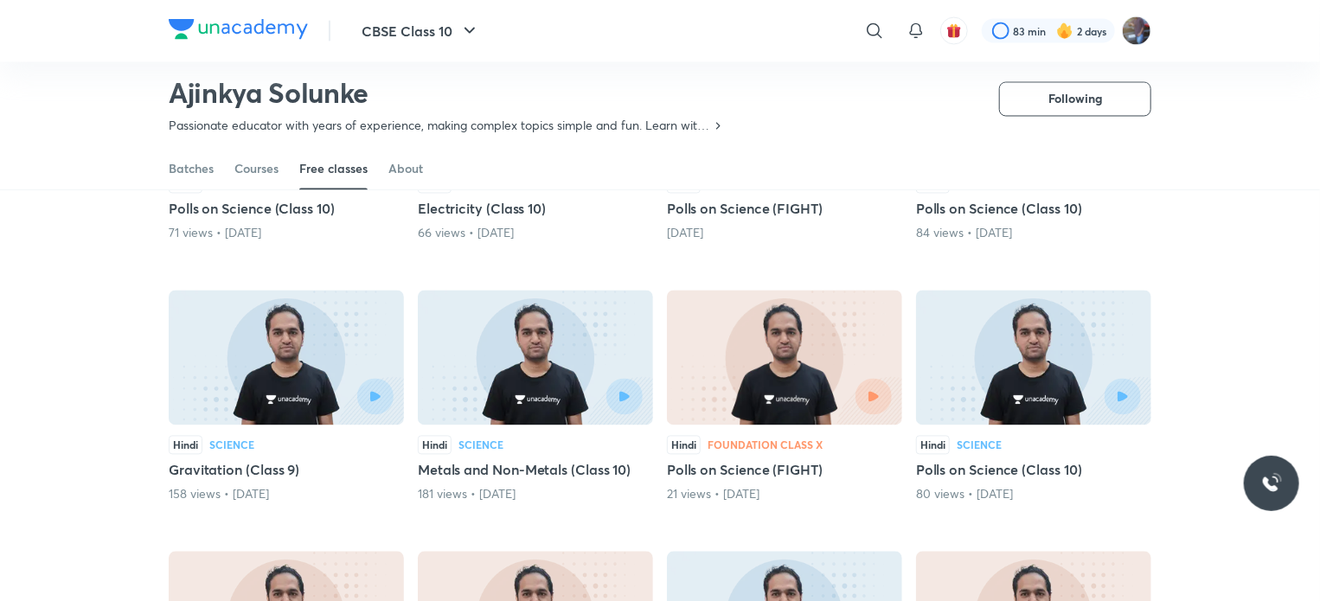
scroll to position [4880, 0]
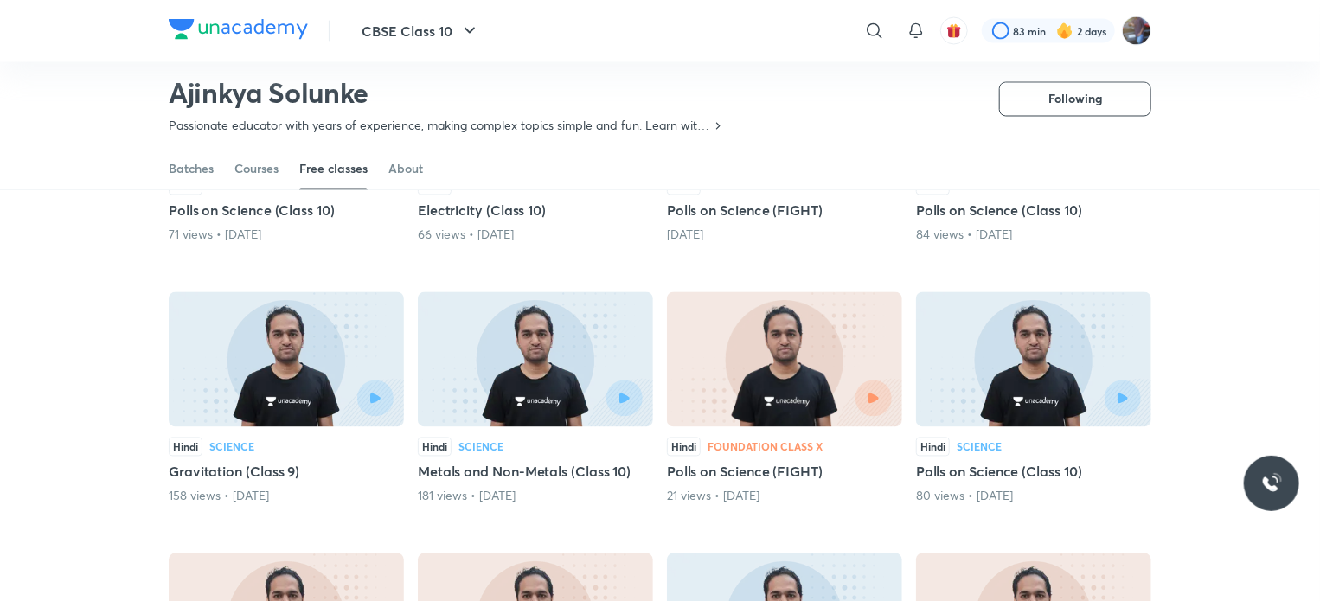
drag, startPoint x: 656, startPoint y: 315, endPoint x: 578, endPoint y: 386, distance: 105.3
click at [578, 386] on div at bounding box center [589, 399] width 107 height 36
click at [594, 369] on img at bounding box center [535, 359] width 235 height 135
click at [627, 393] on icon "button" at bounding box center [624, 398] width 11 height 11
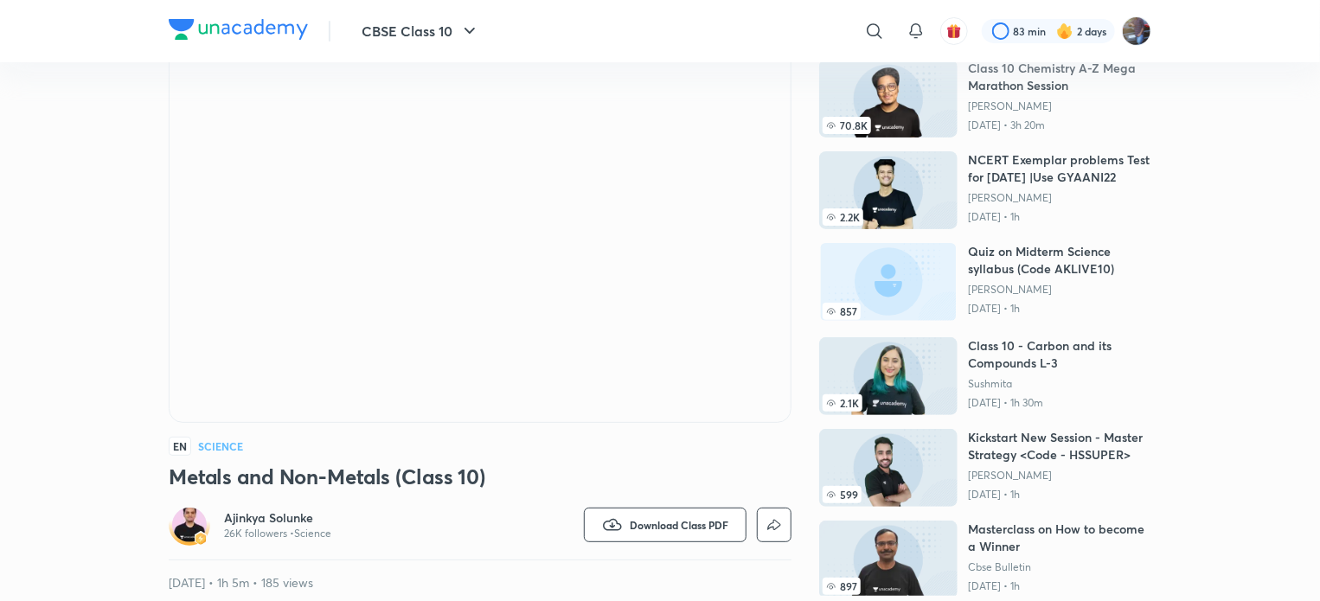
scroll to position [111, 0]
